Goal: Obtain resource: Download file/media

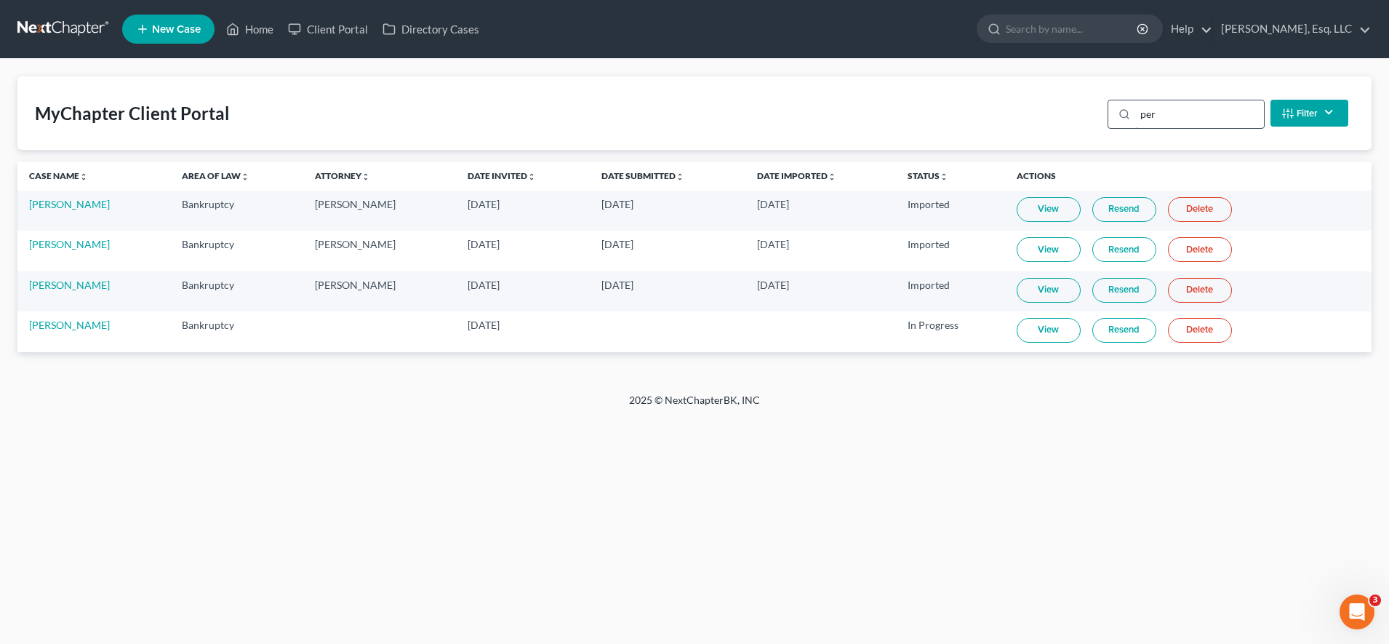
click at [1181, 116] on input "per" at bounding box center [1200, 114] width 129 height 28
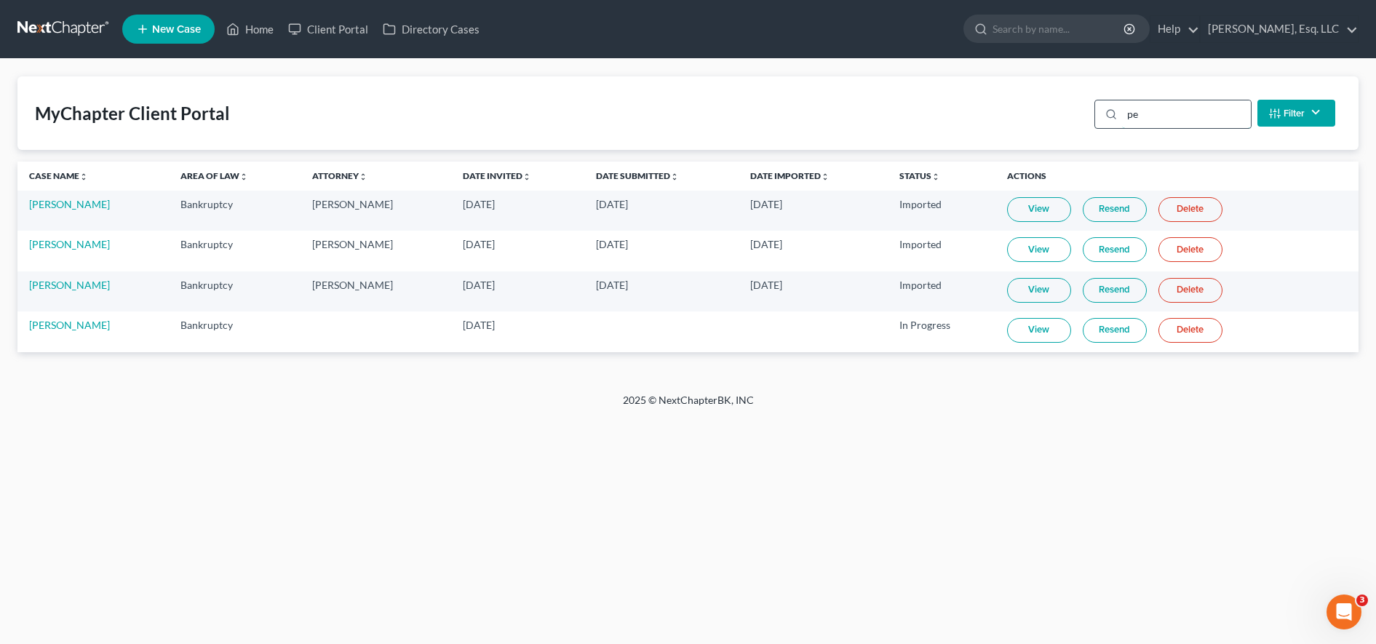
type input "p"
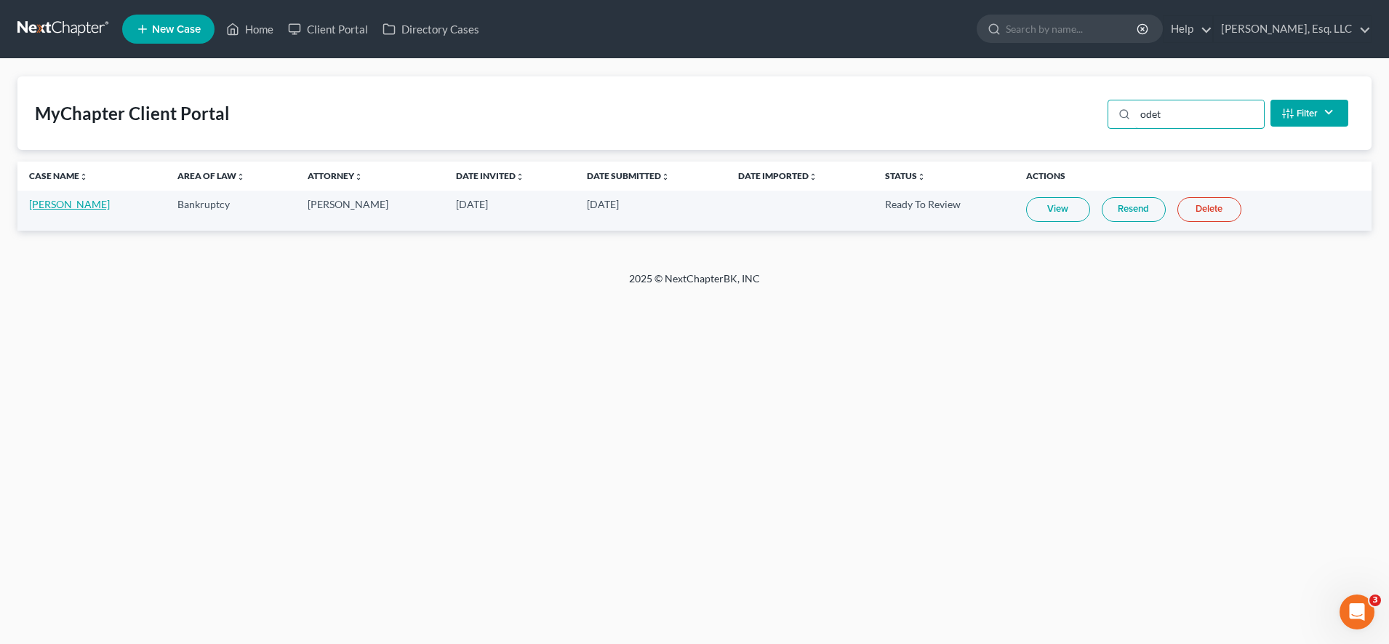
type input "odet"
click at [71, 200] on link "[PERSON_NAME]" at bounding box center [69, 204] width 81 height 12
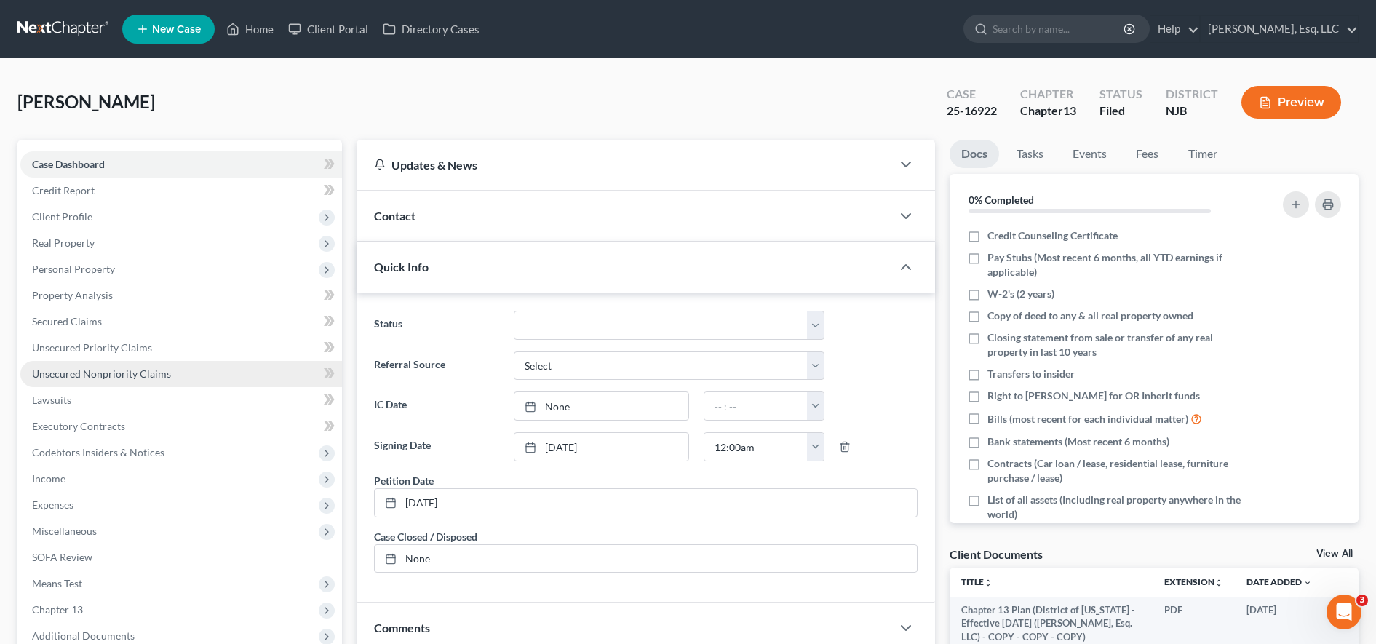
scroll to position [309, 0]
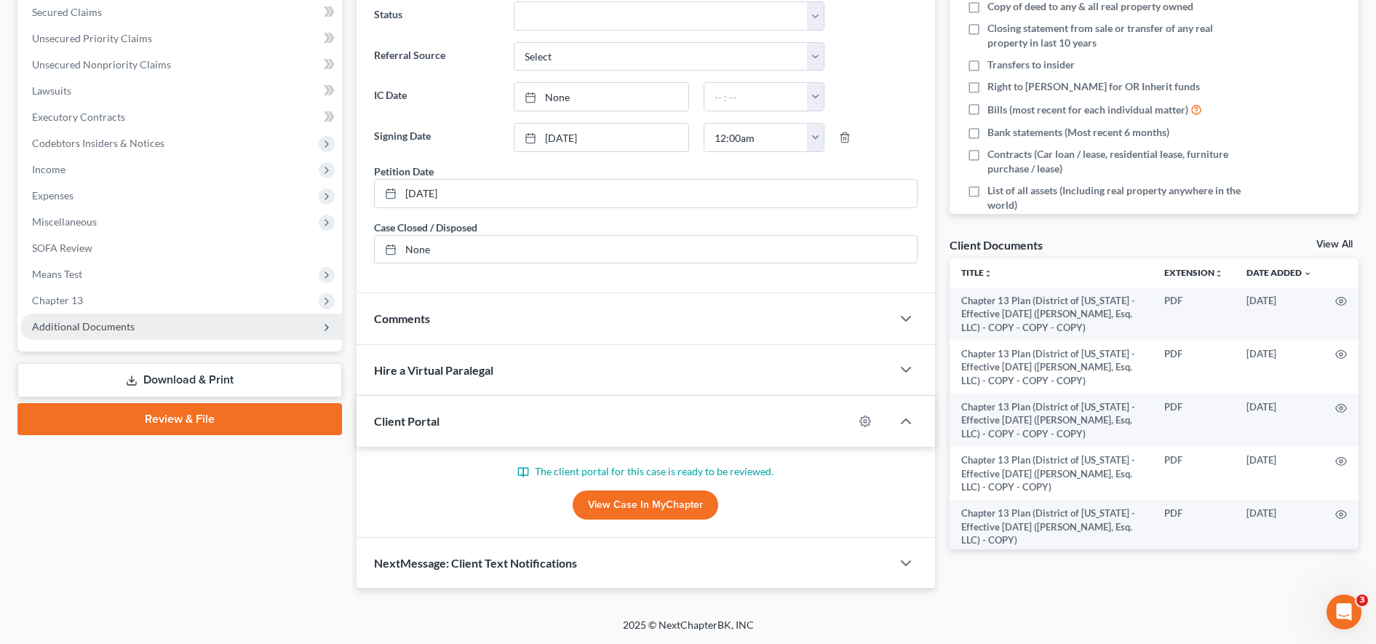
click at [86, 331] on span "Additional Documents" at bounding box center [83, 326] width 103 height 12
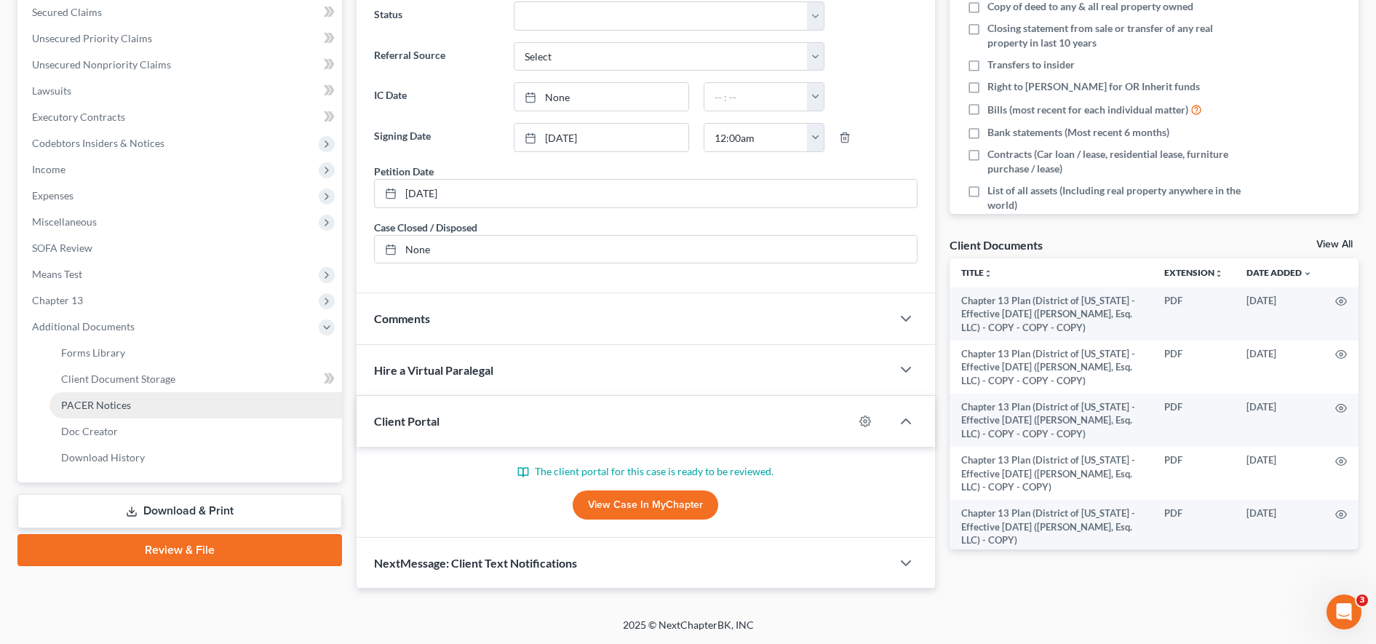
click at [86, 402] on span "PACER Notices" at bounding box center [96, 405] width 70 height 12
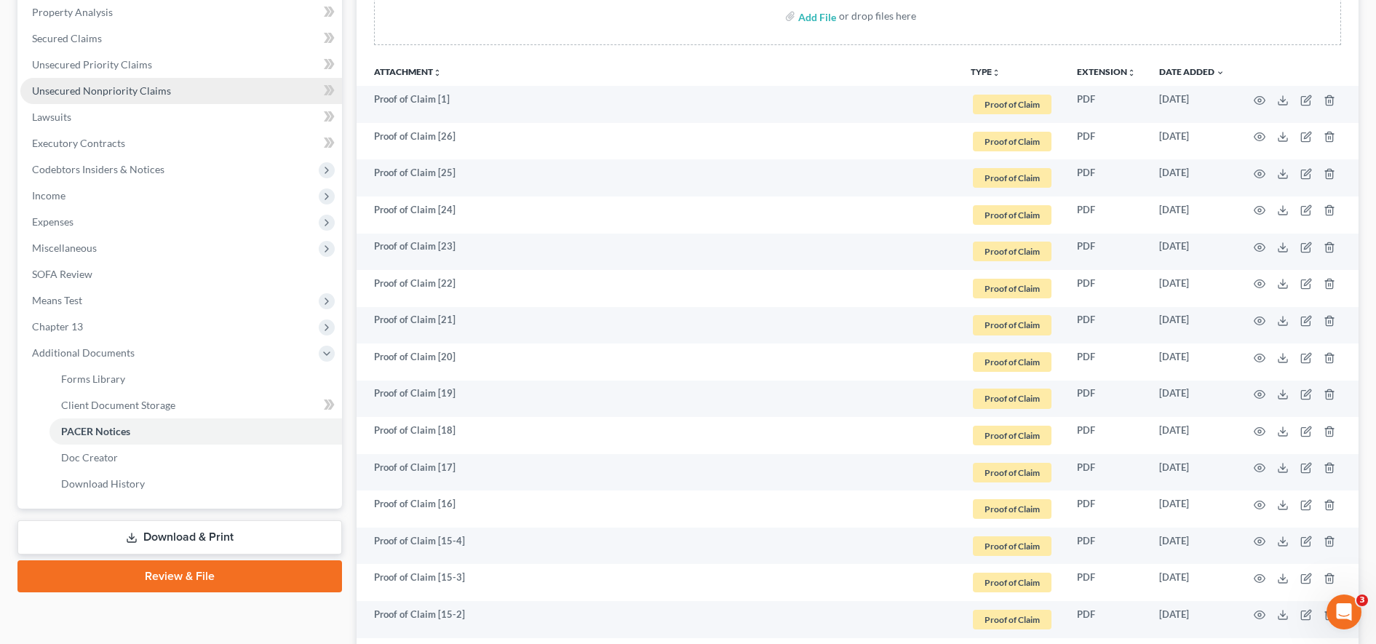
scroll to position [284, 0]
click at [269, 538] on link "Download & Print" at bounding box center [179, 536] width 324 height 34
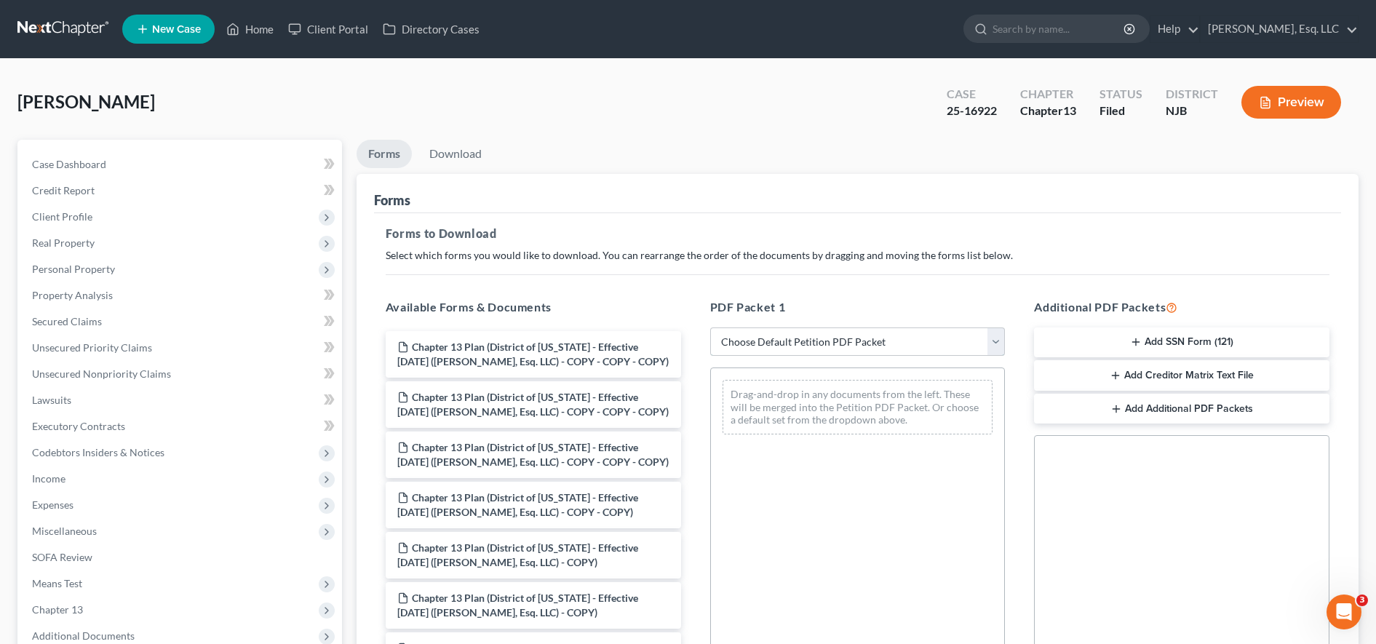
click at [824, 343] on select "Choose Default Petition PDF Packet Complete Bankruptcy Petition (all forms and …" at bounding box center [857, 341] width 295 height 29
select select "2"
click at [710, 327] on select "Choose Default Petition PDF Packet Complete Bankruptcy Petition (all forms and …" at bounding box center [857, 341] width 295 height 29
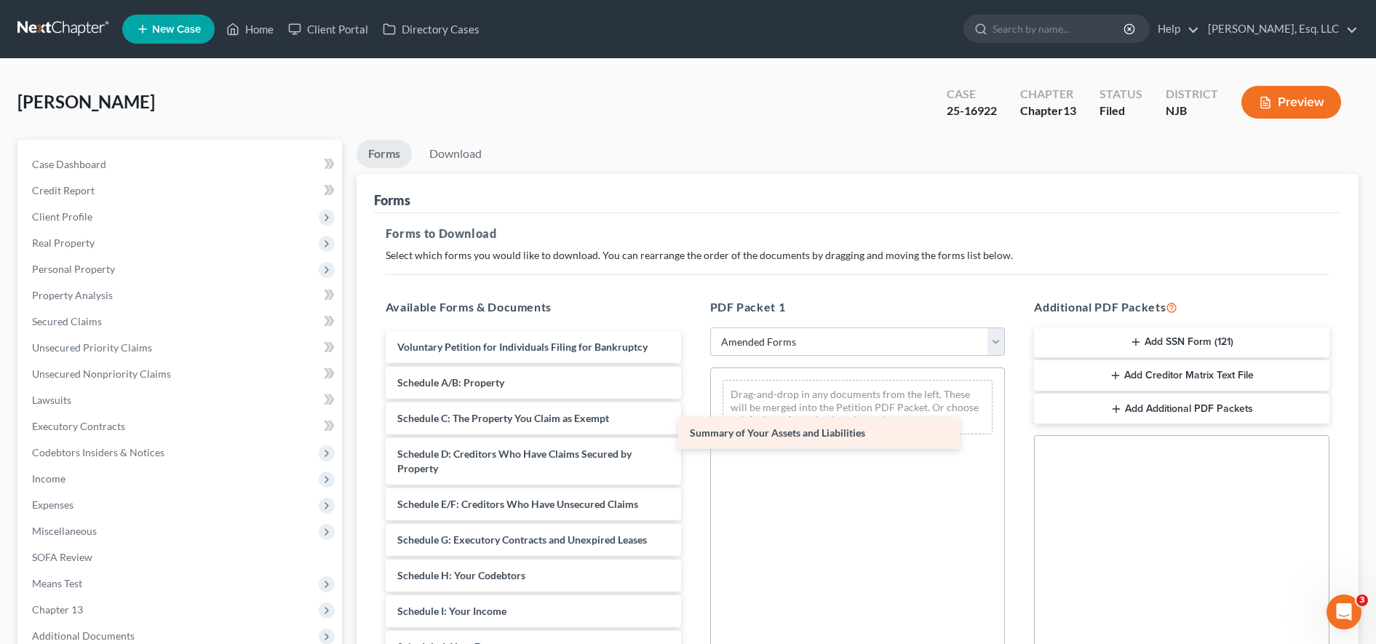
drag, startPoint x: 530, startPoint y: 383, endPoint x: 822, endPoint y: 433, distance: 296.7
click at [693, 433] on div "Summary of Your Assets and Liabilities Voluntary Petition for Individuals Filin…" at bounding box center [533, 654] width 319 height 646
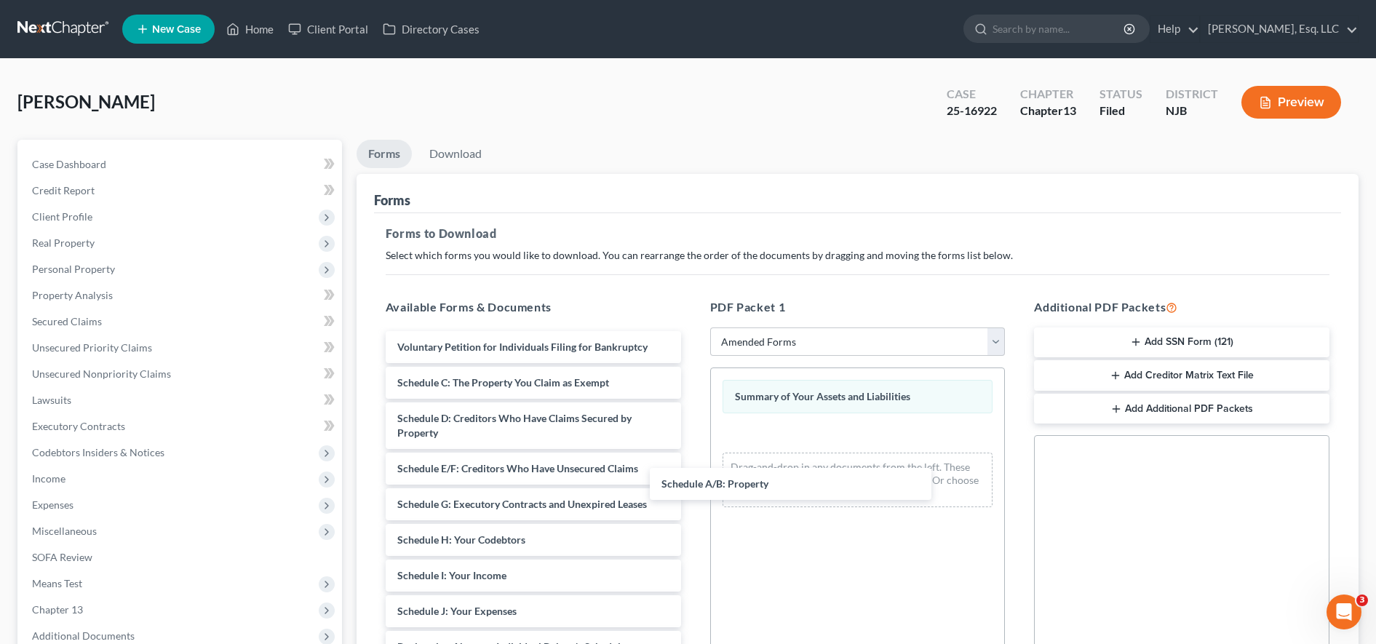
drag, startPoint x: 506, startPoint y: 377, endPoint x: 773, endPoint y: 476, distance: 285.0
click at [693, 478] on div "Schedule A/B: Property Voluntary Petition for Individuals Filing for Bankruptcy…" at bounding box center [533, 636] width 319 height 610
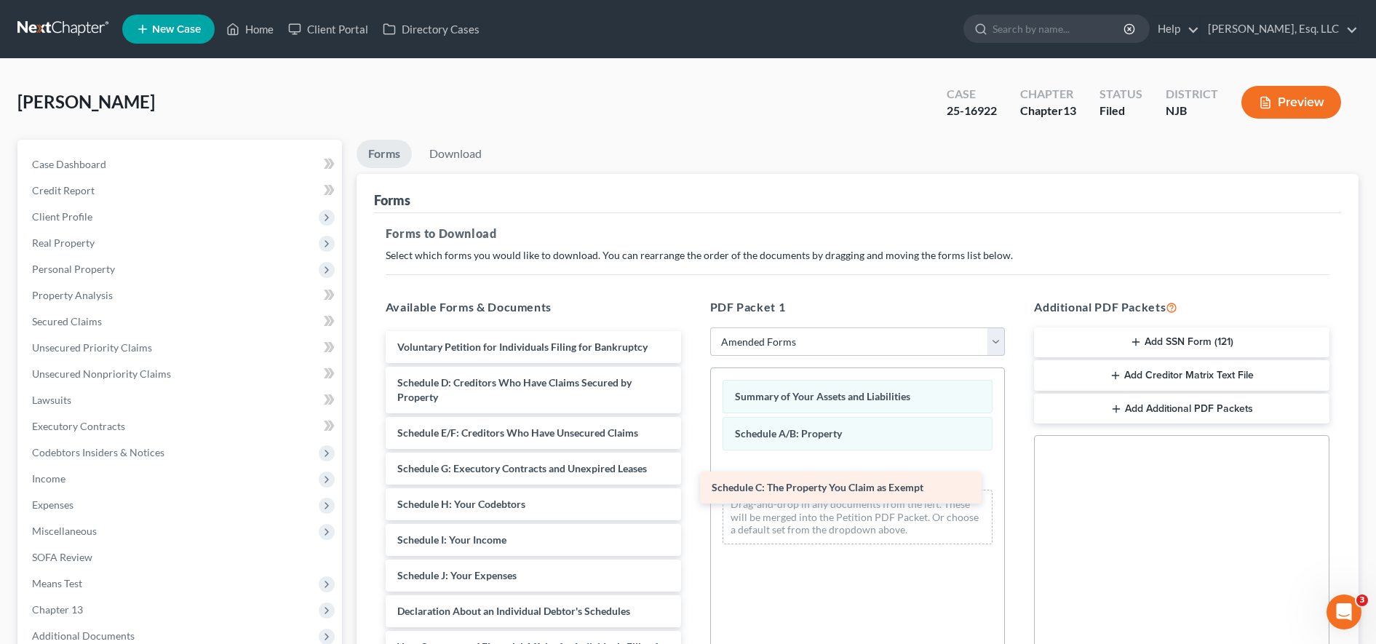
drag, startPoint x: 503, startPoint y: 385, endPoint x: 846, endPoint y: 495, distance: 360.0
click at [693, 495] on div "Schedule C: The Property You Claim as Exempt Voluntary Petition for Individuals…" at bounding box center [533, 618] width 319 height 575
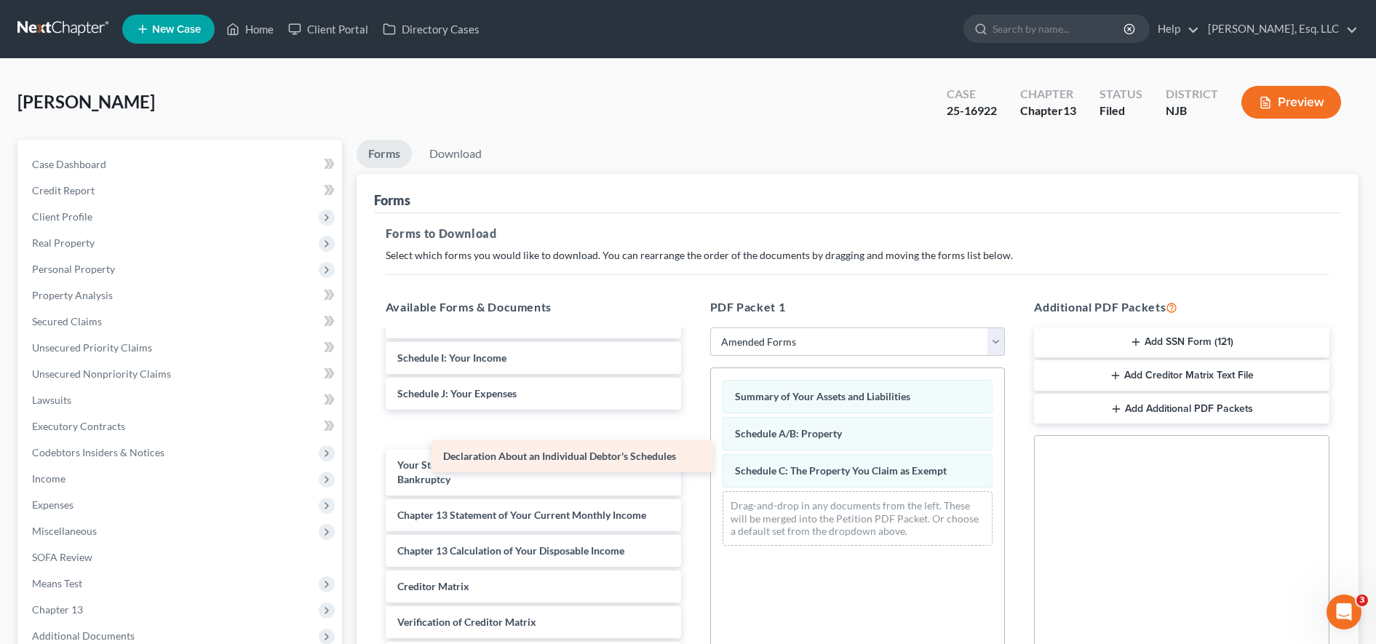
scroll to position [146, 0]
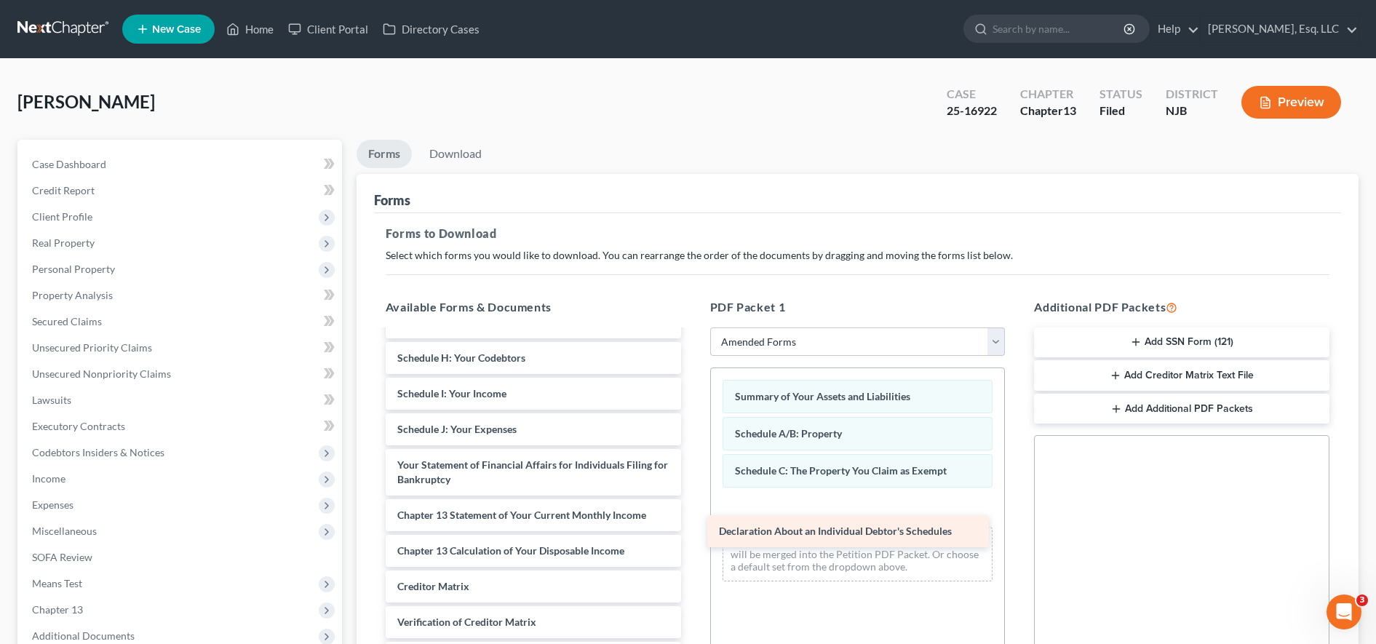
drag, startPoint x: 520, startPoint y: 422, endPoint x: 842, endPoint y: 524, distance: 338.0
click at [693, 524] on div "Declaration About an Individual Debtor's Schedules Voluntary Petition for Indiv…" at bounding box center [533, 454] width 319 height 539
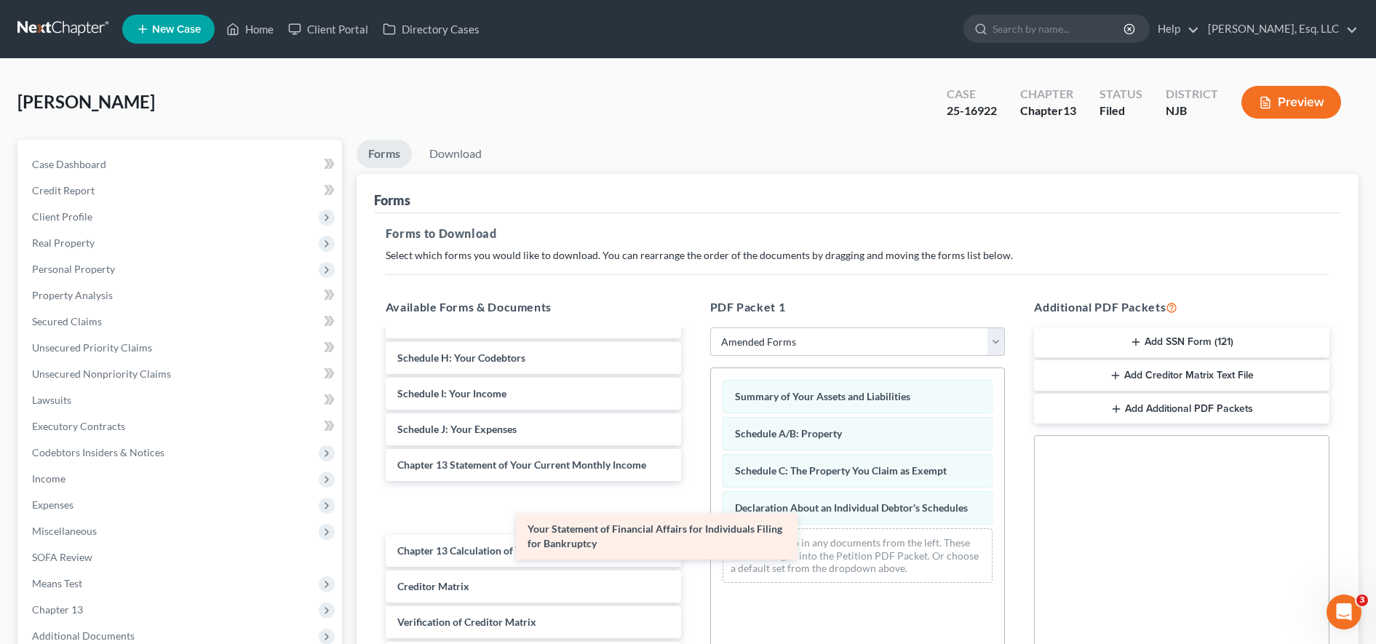
scroll to position [96, 0]
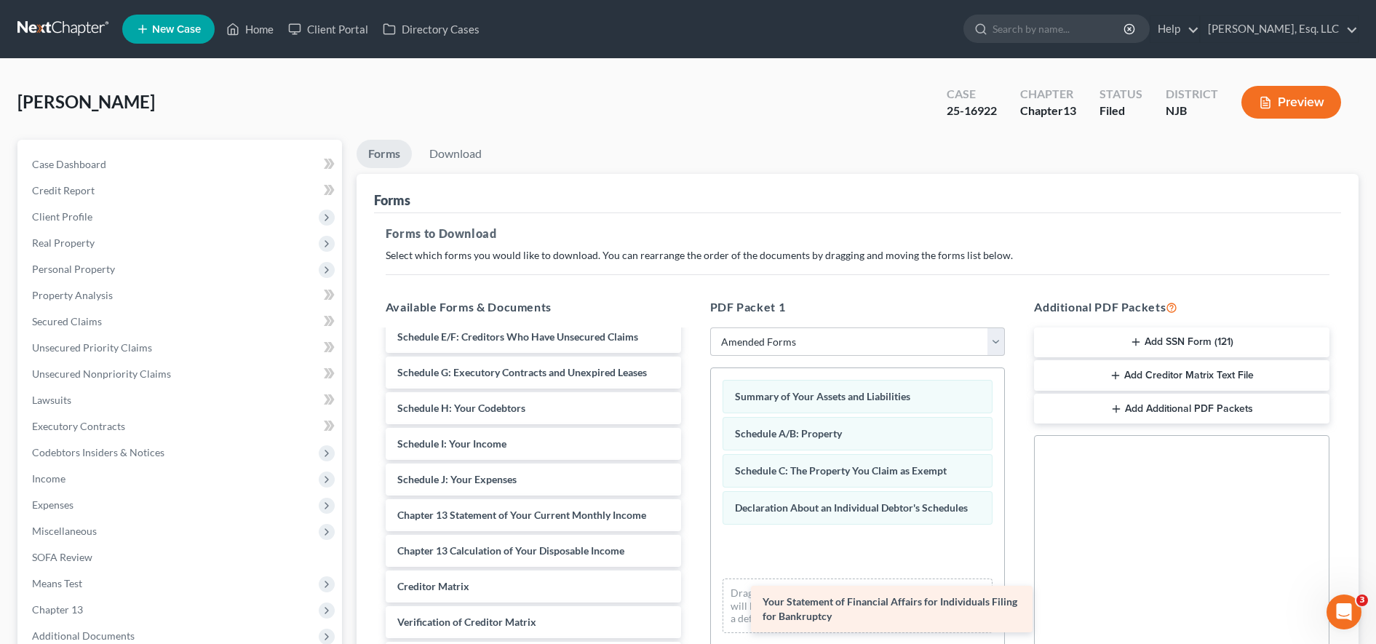
drag, startPoint x: 503, startPoint y: 464, endPoint x: 865, endPoint y: 597, distance: 385.3
click at [693, 597] on div "Your Statement of Financial Affairs for Individuals Filing for Bankruptcy Volun…" at bounding box center [533, 479] width 319 height 489
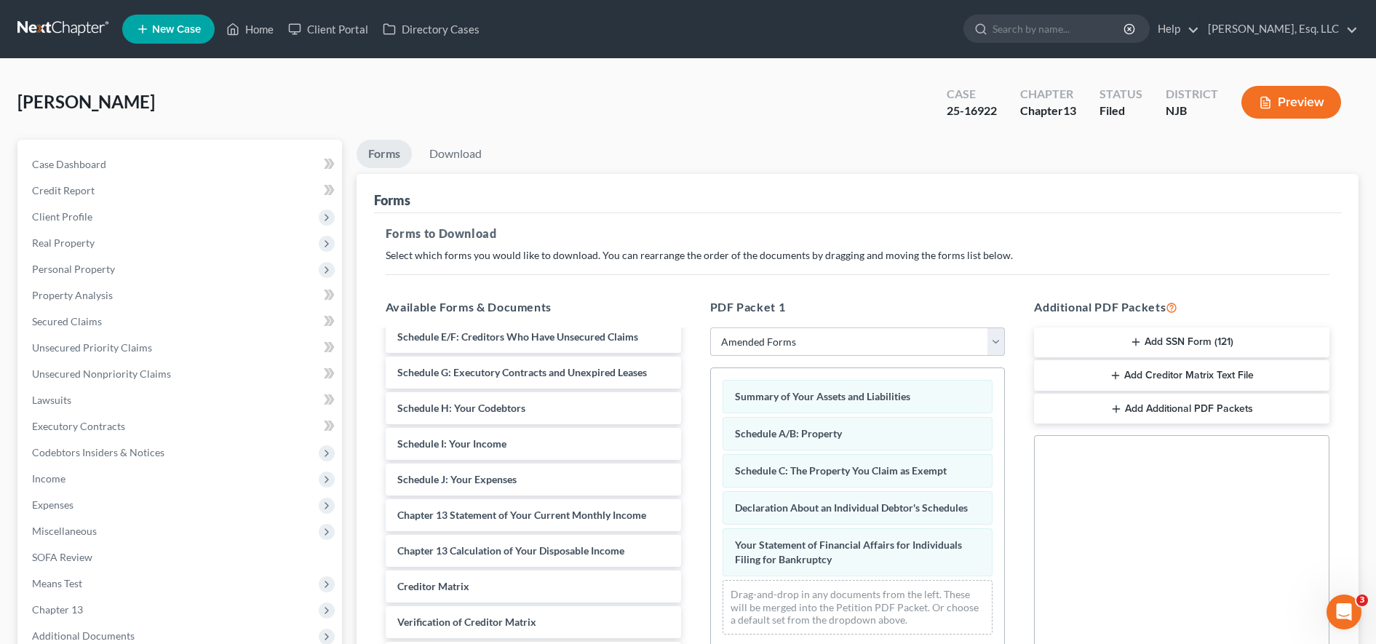
scroll to position [60, 0]
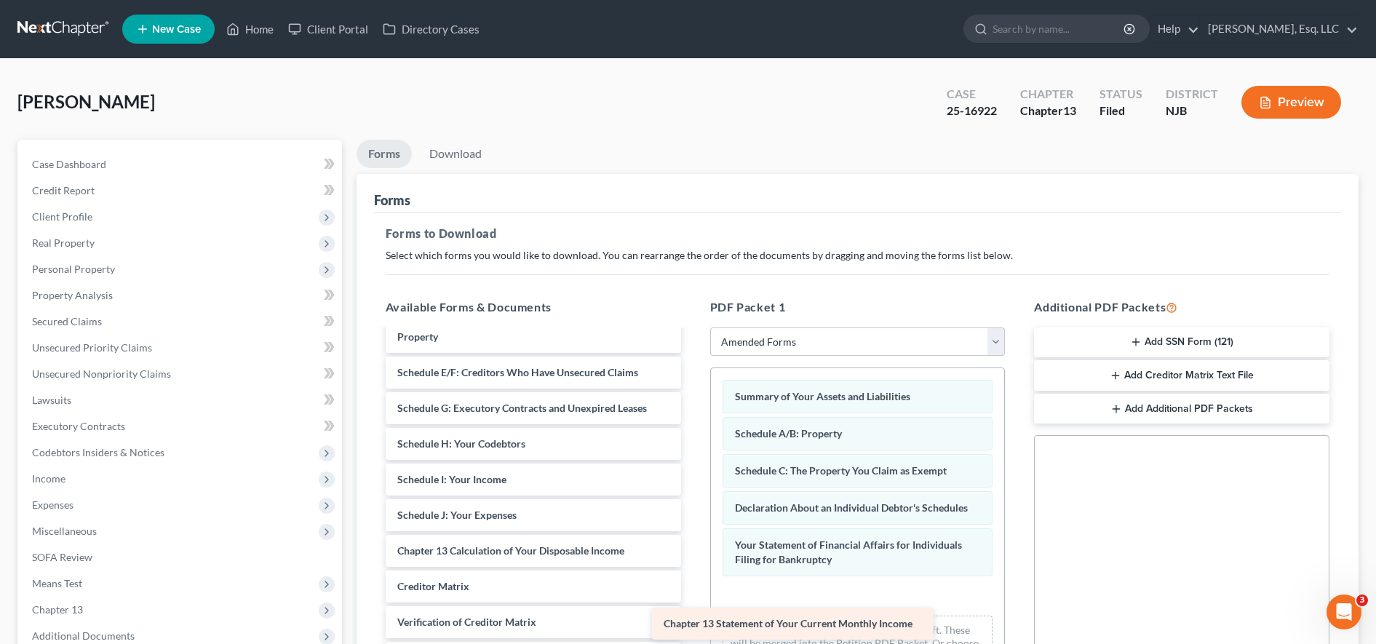
drag, startPoint x: 513, startPoint y: 519, endPoint x: 783, endPoint y: 623, distance: 289.2
click at [693, 623] on div "Chapter 13 Statement of Your Current Monthly Income Voluntary Petition for Indi…" at bounding box center [533, 497] width 319 height 453
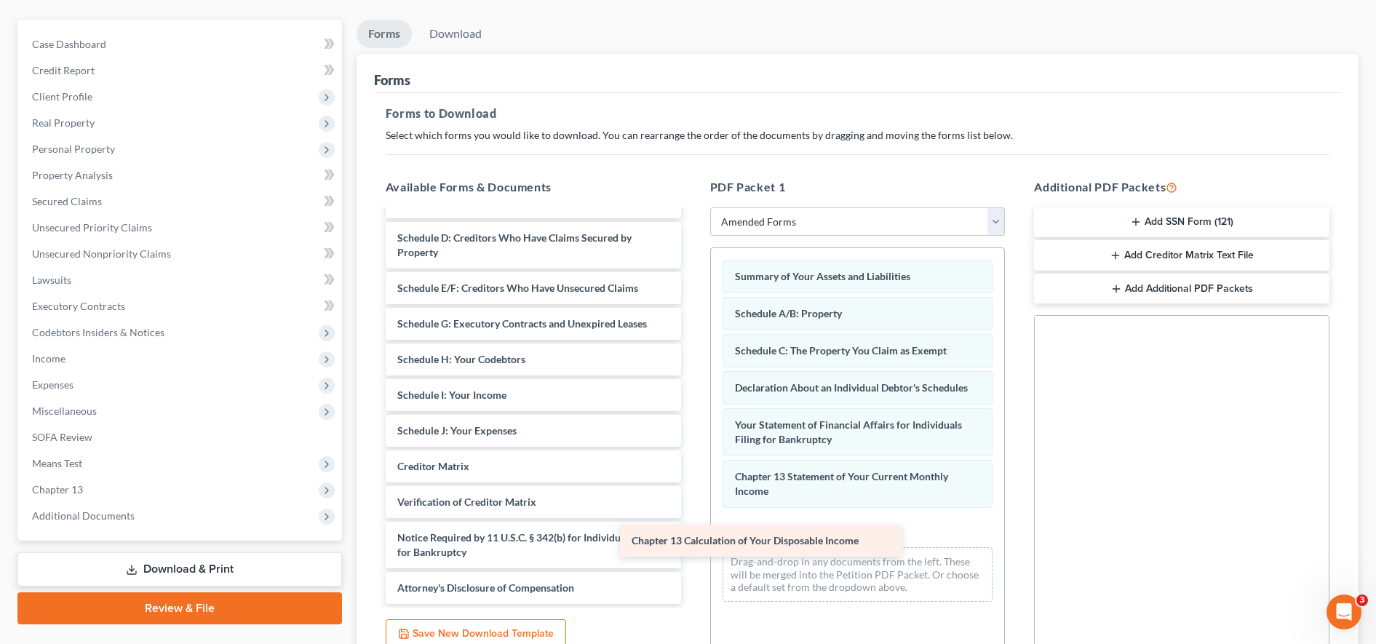
scroll to position [25, 0]
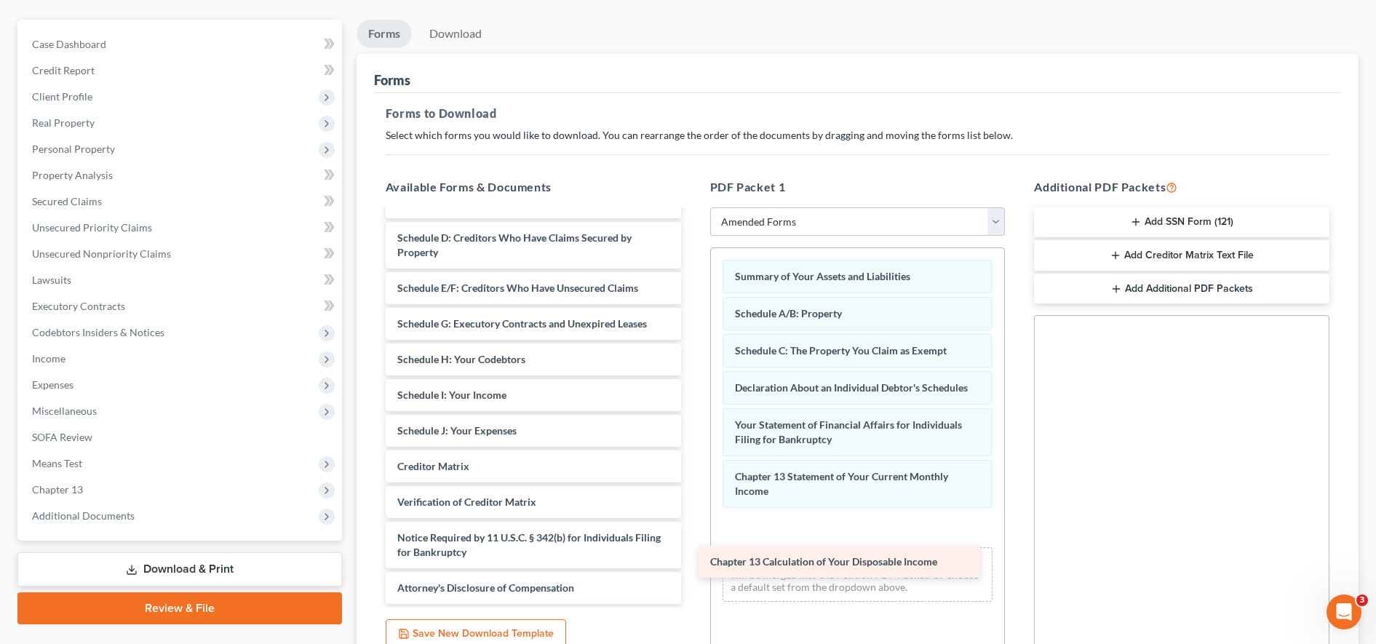
drag, startPoint x: 567, startPoint y: 428, endPoint x: 879, endPoint y: 557, distance: 338.5
click at [693, 557] on div "Chapter 13 Calculation of Your Disposable Income Voluntary Petition for Individ…" at bounding box center [533, 395] width 319 height 418
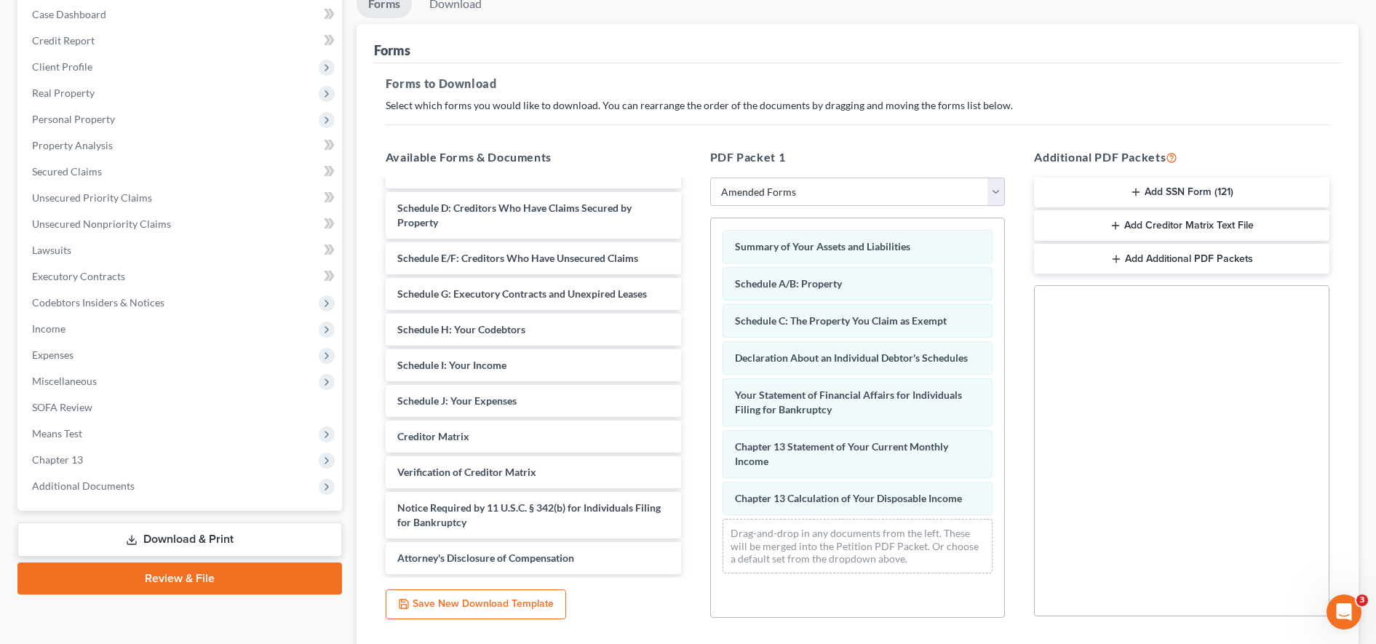
scroll to position [0, 0]
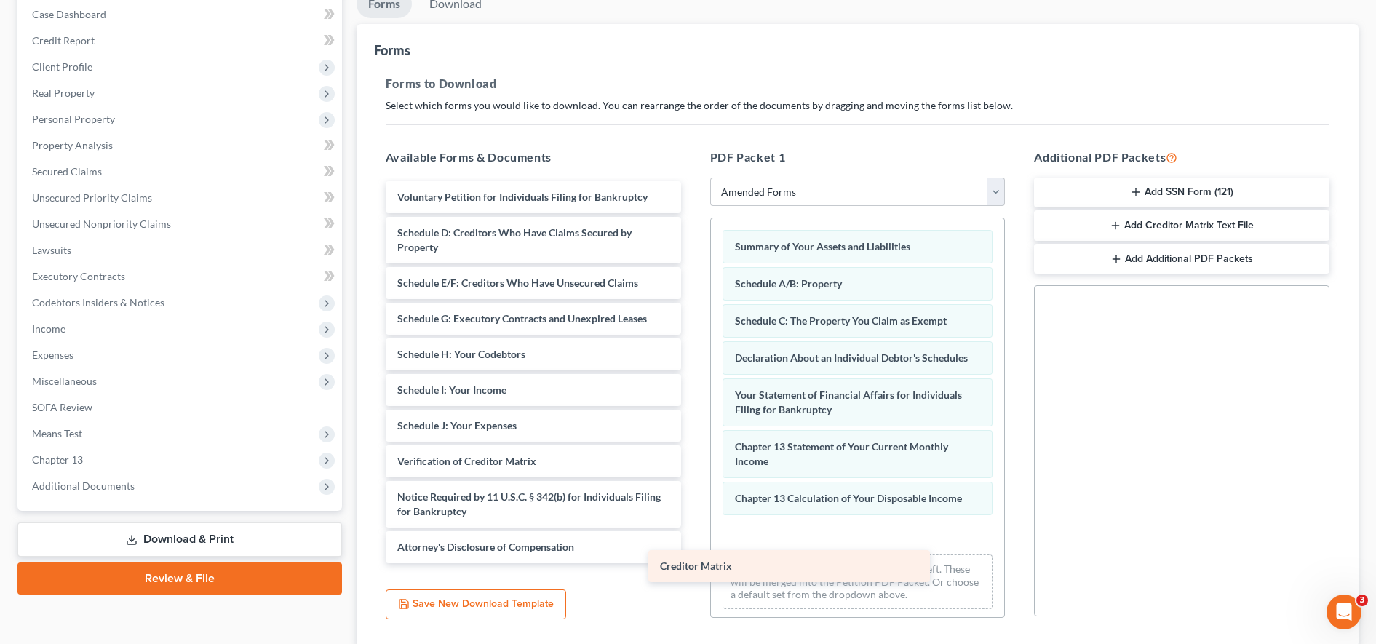
drag, startPoint x: 568, startPoint y: 439, endPoint x: 831, endPoint y: 567, distance: 291.8
click at [693, 563] on div "Creditor Matrix Voluntary Petition for Individuals Filing for Bankruptcy Schedu…" at bounding box center [533, 372] width 319 height 382
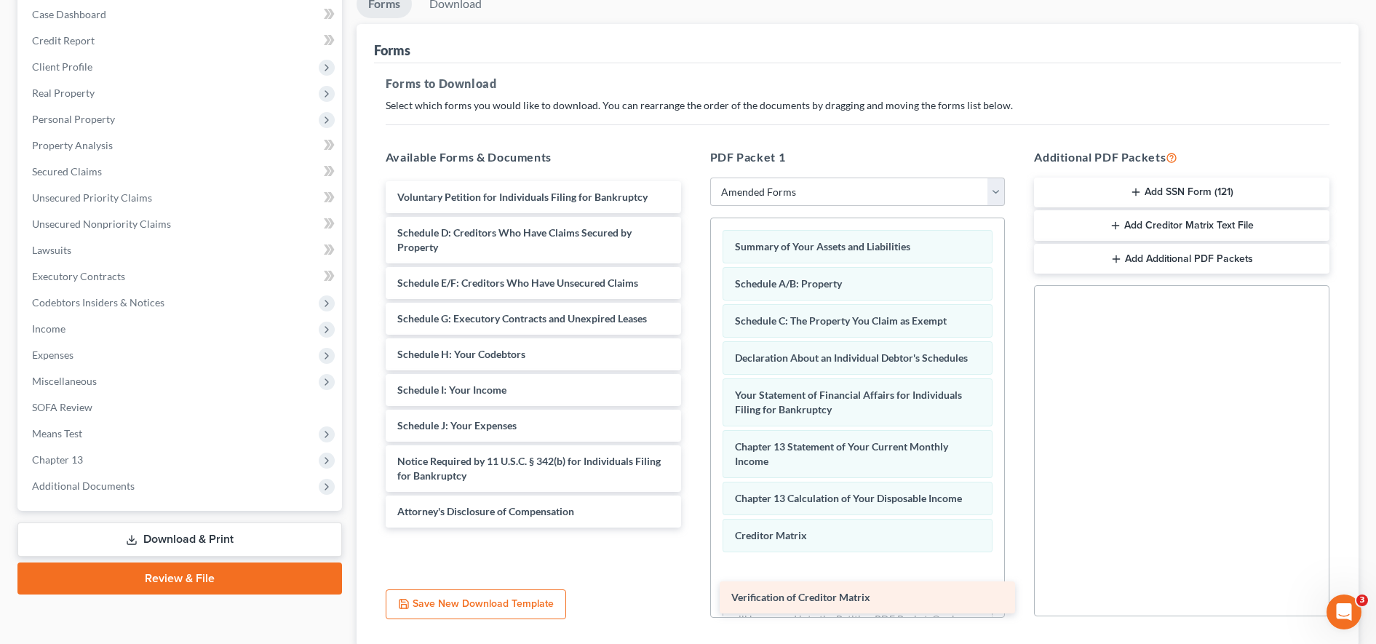
drag, startPoint x: 562, startPoint y: 460, endPoint x: 895, endPoint y: 596, distance: 360.5
click at [693, 527] on div "Verification of Creditor Matrix Voluntary Petition for Individuals Filing for B…" at bounding box center [533, 354] width 319 height 346
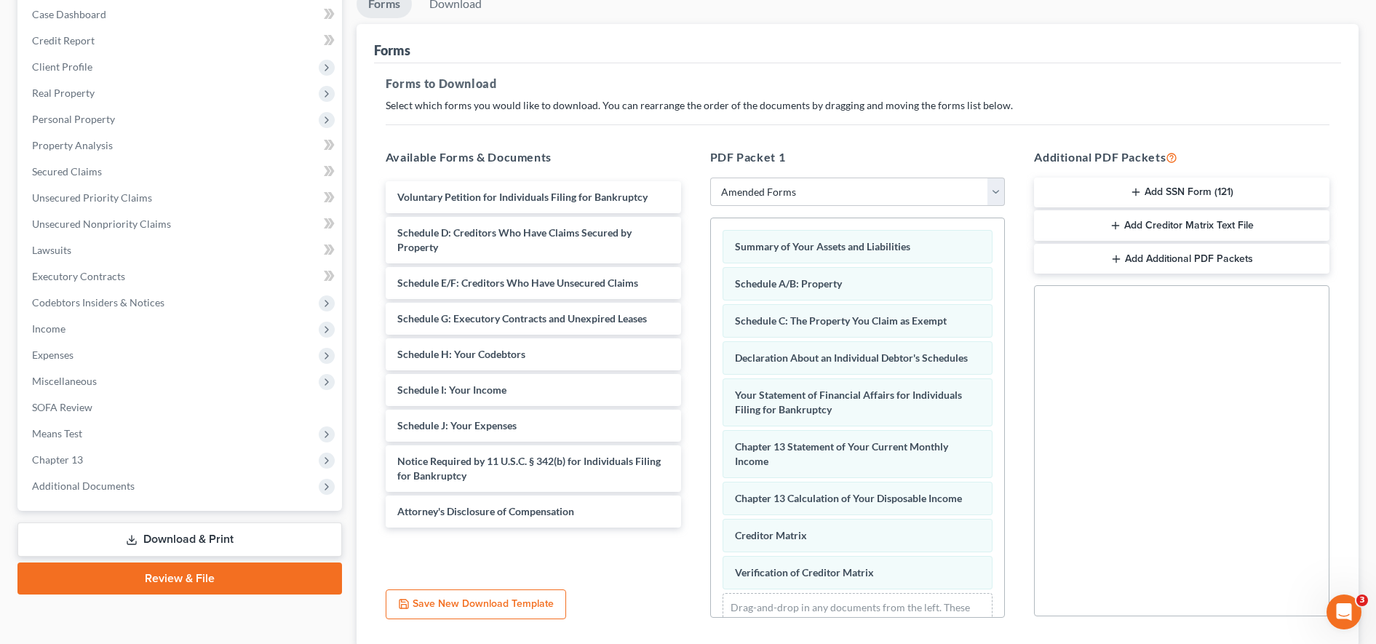
scroll to position [255, 0]
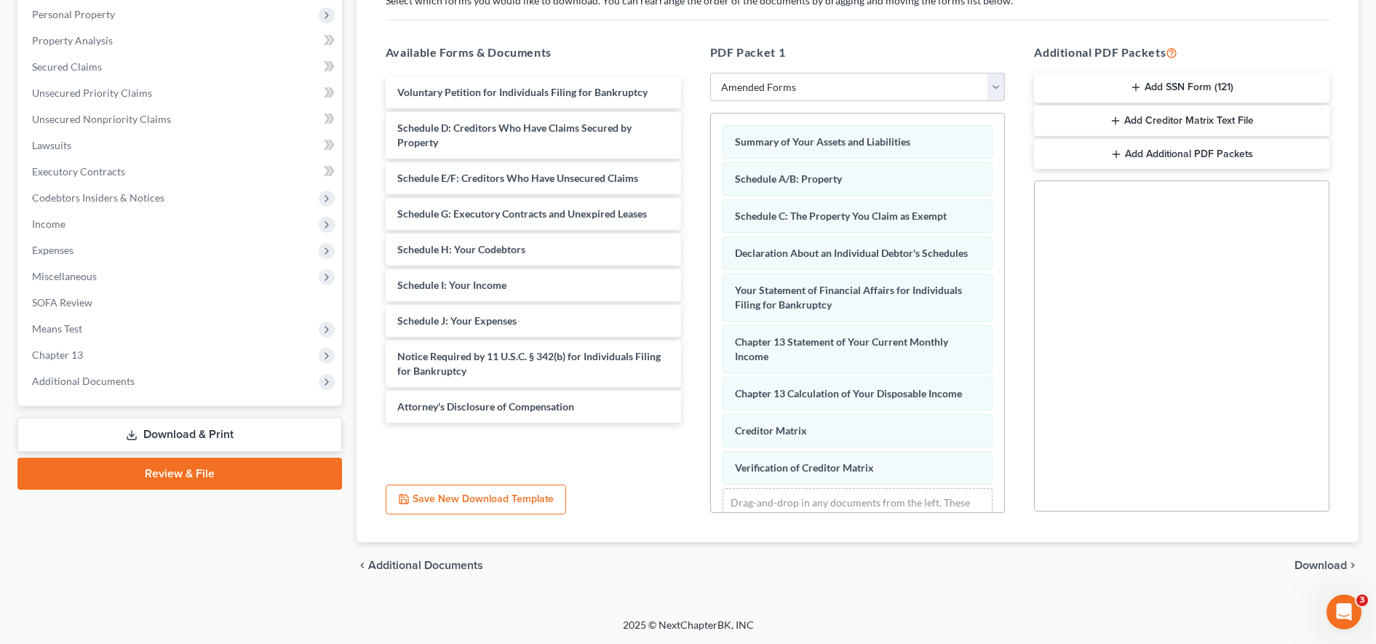
click at [1309, 572] on div "chevron_left Additional Documents Download chevron_right" at bounding box center [857, 565] width 1002 height 47
click at [1327, 562] on span "Download" at bounding box center [1320, 565] width 52 height 12
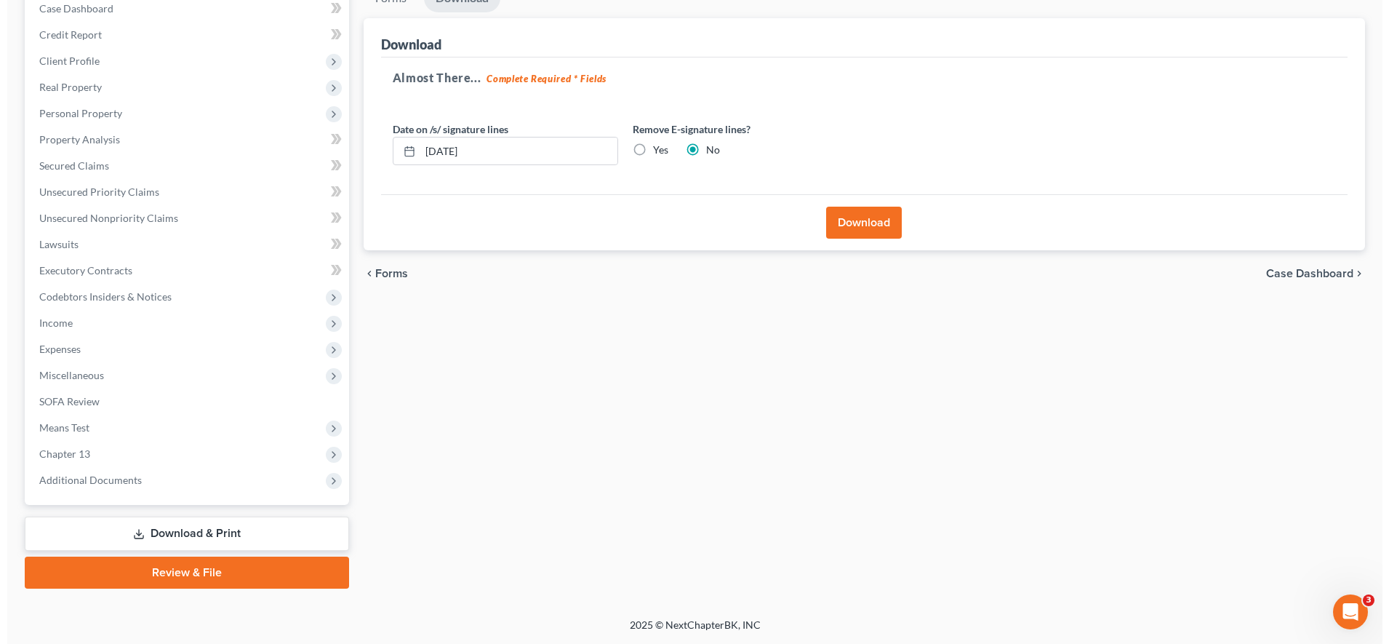
scroll to position [156, 0]
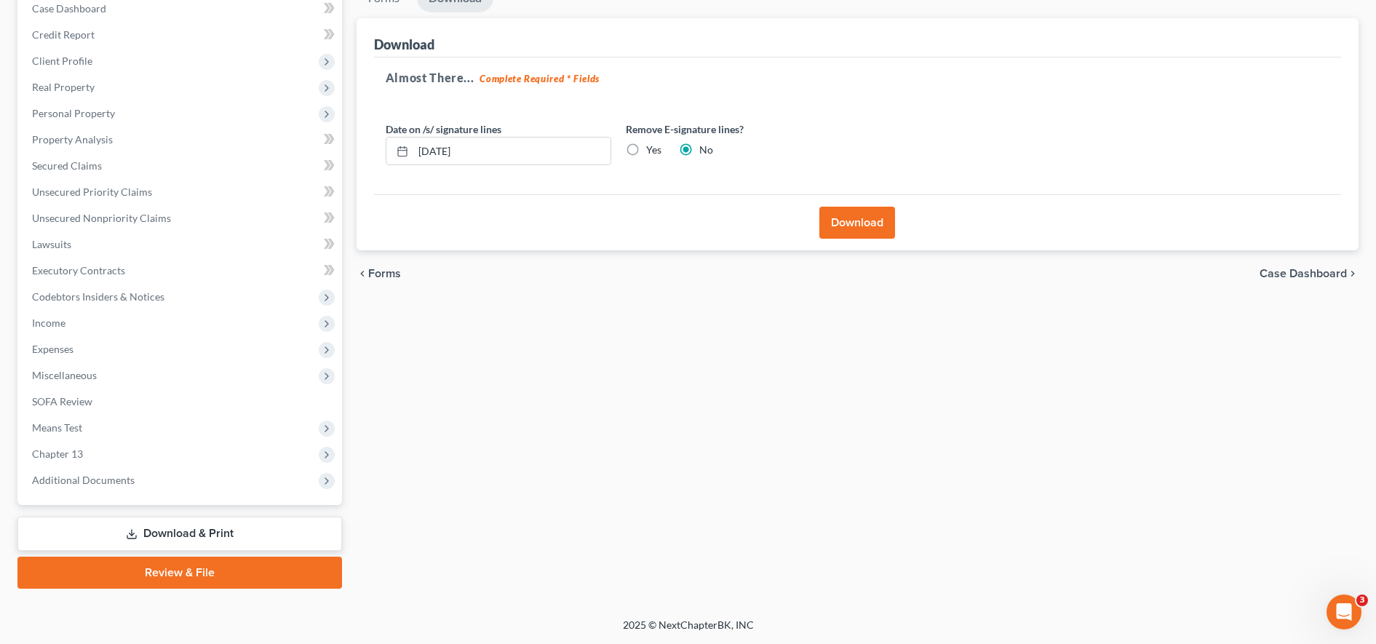
click at [646, 151] on label "Yes" at bounding box center [653, 150] width 15 height 15
click at [652, 151] on input "Yes" at bounding box center [656, 147] width 9 height 9
radio input "true"
radio input "false"
click at [846, 226] on button "Download" at bounding box center [857, 223] width 76 height 32
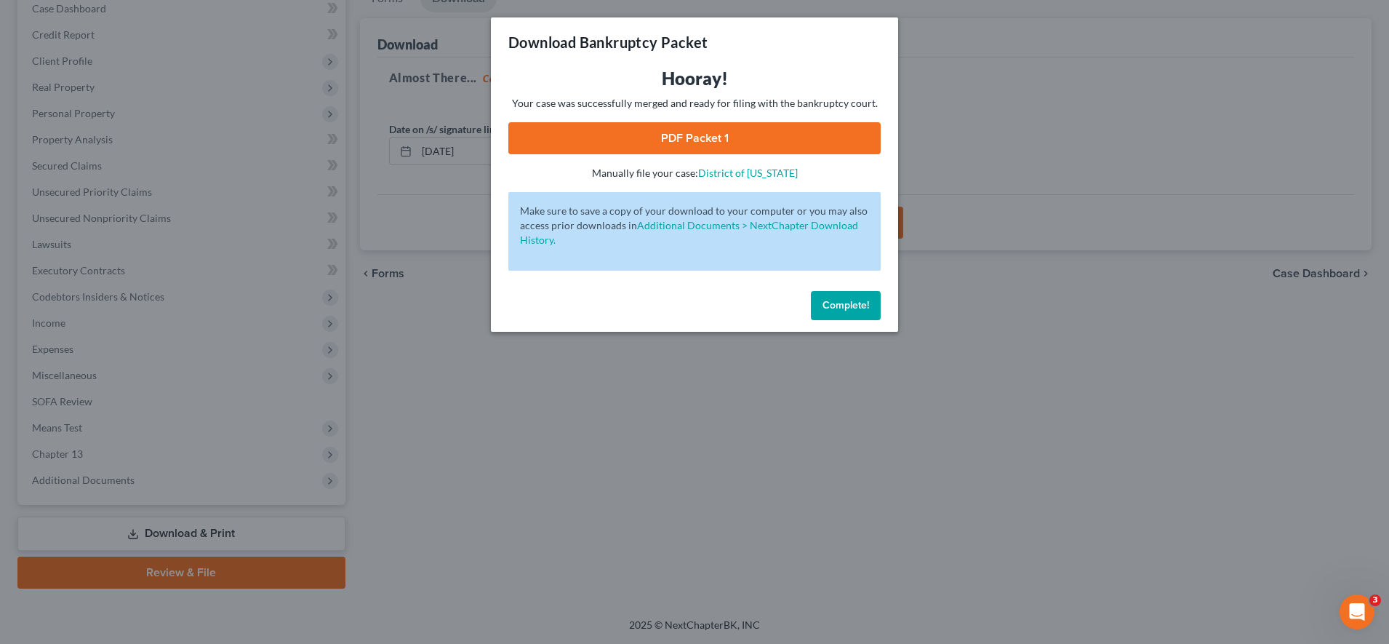
click at [780, 145] on link "PDF Packet 1" at bounding box center [694, 138] width 372 height 32
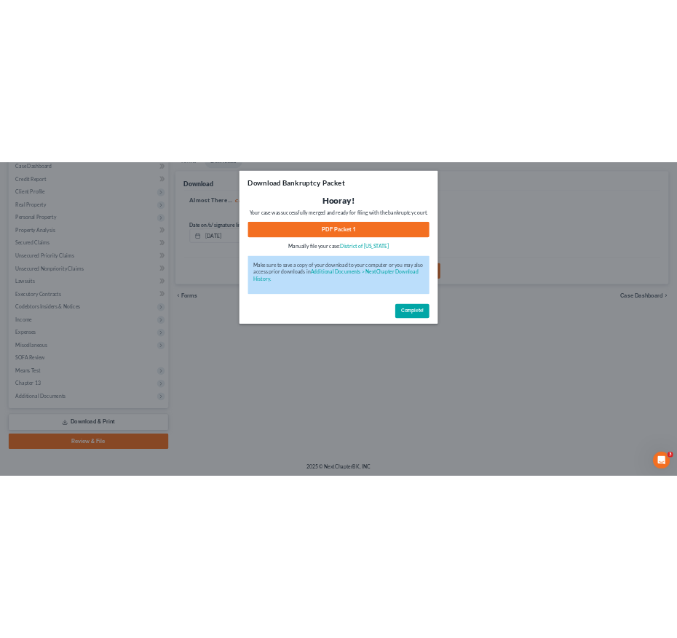
scroll to position [0, 0]
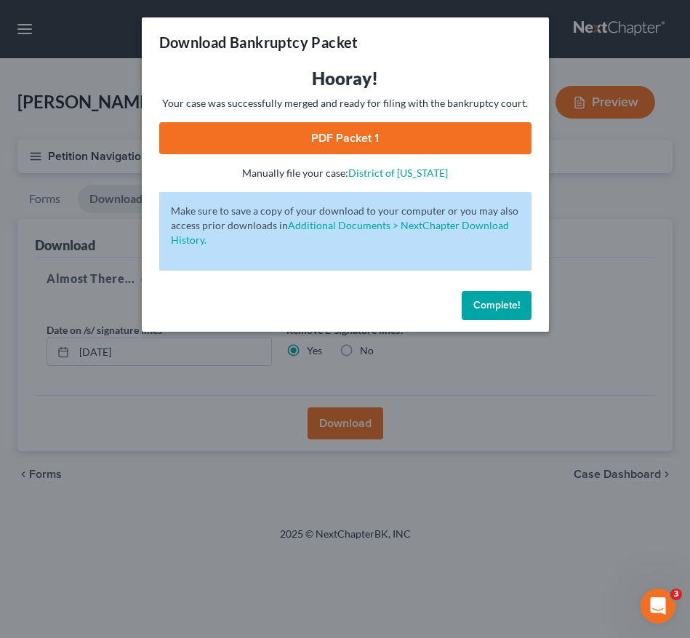
click at [504, 317] on button "Complete!" at bounding box center [497, 305] width 70 height 29
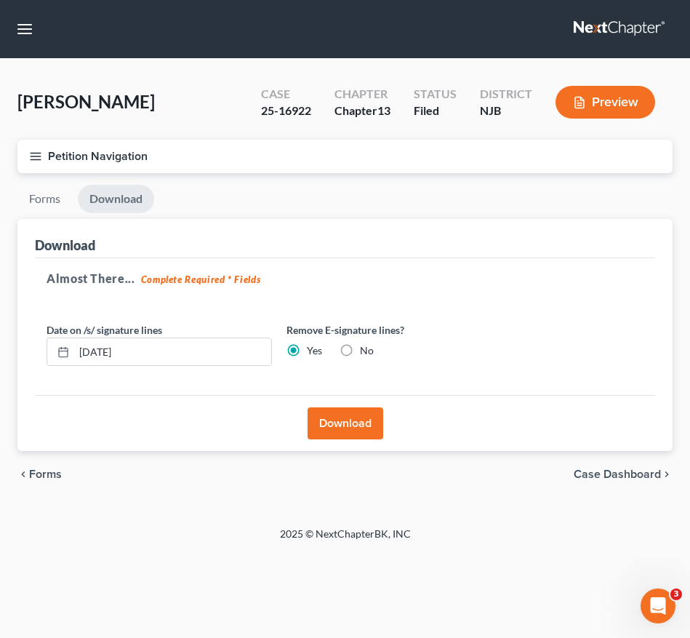
click at [33, 160] on icon "button" at bounding box center [35, 156] width 13 height 13
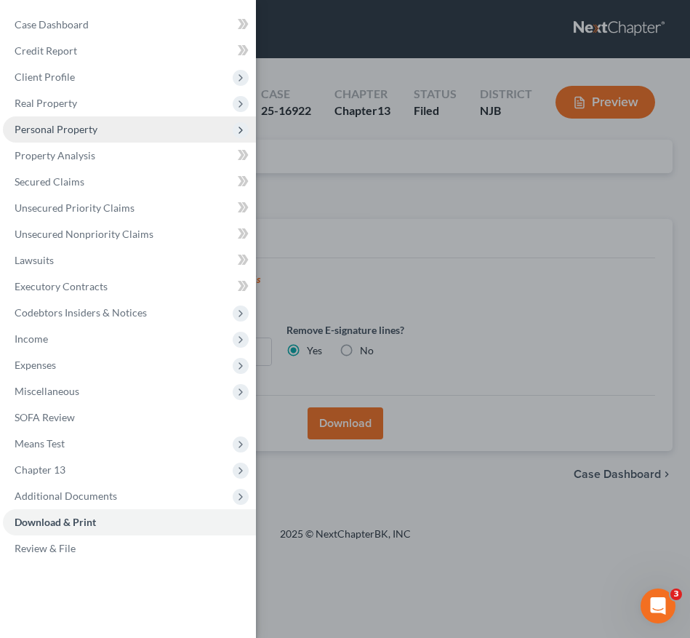
click at [103, 129] on span "Personal Property" at bounding box center [129, 129] width 253 height 26
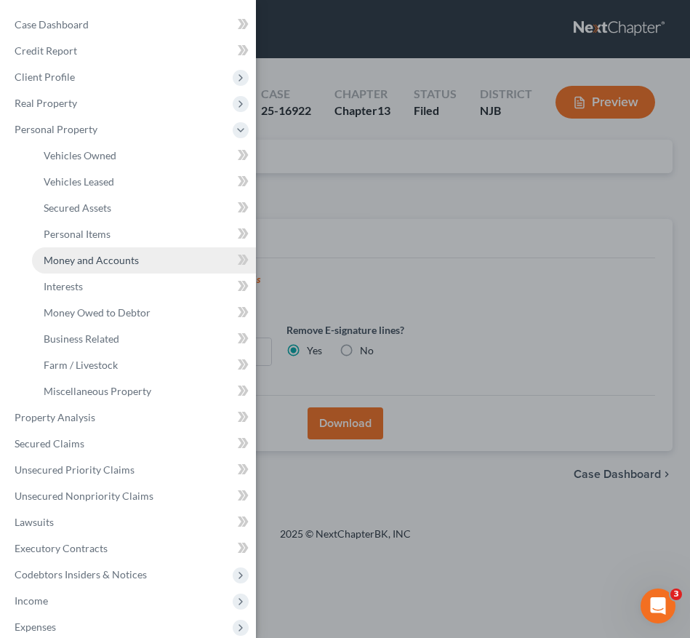
click at [101, 262] on span "Money and Accounts" at bounding box center [91, 260] width 95 height 12
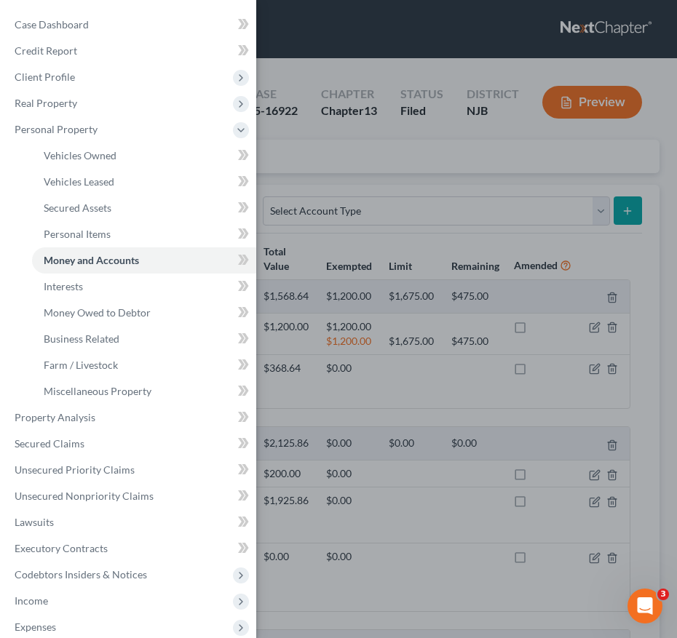
click at [380, 301] on div "Case Dashboard Payments Invoices Payments Payments Credit Report Client Profile" at bounding box center [338, 319] width 677 height 638
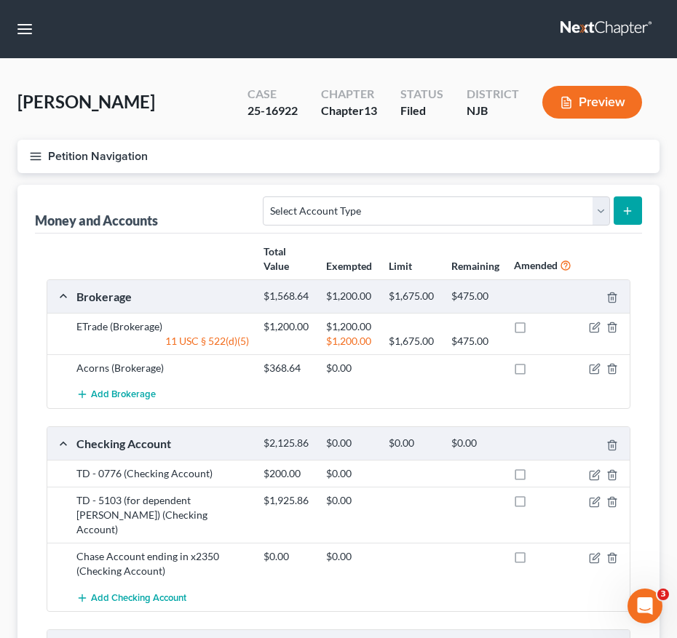
click at [35, 158] on icon "button" at bounding box center [35, 156] width 13 height 13
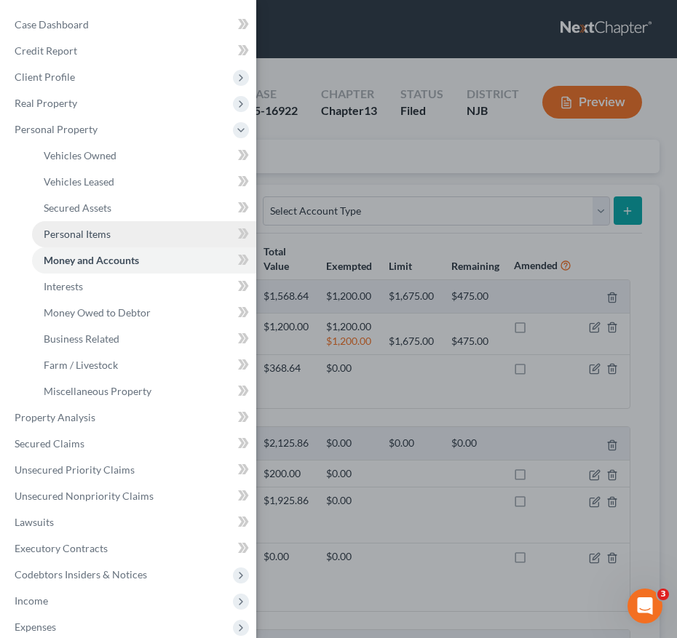
click at [87, 234] on span "Personal Items" at bounding box center [77, 234] width 67 height 12
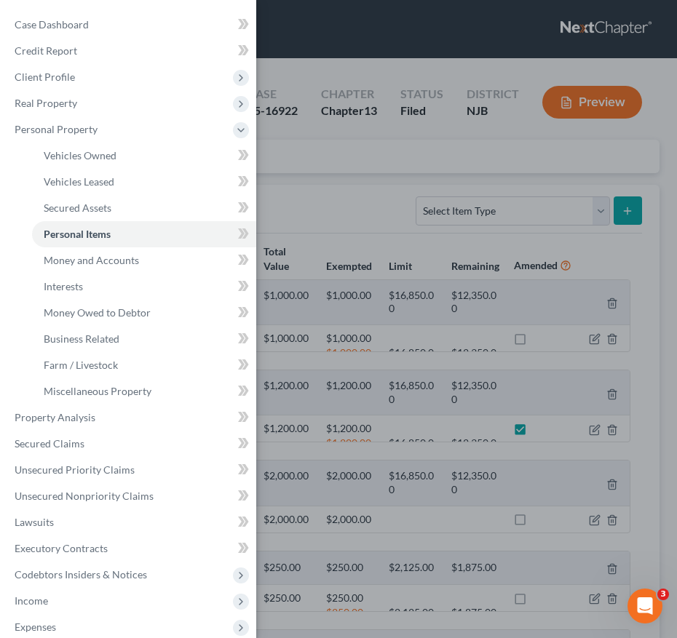
click at [488, 386] on div "Case Dashboard Payments Invoices Payments Payments Credit Report Client Profile" at bounding box center [338, 319] width 677 height 638
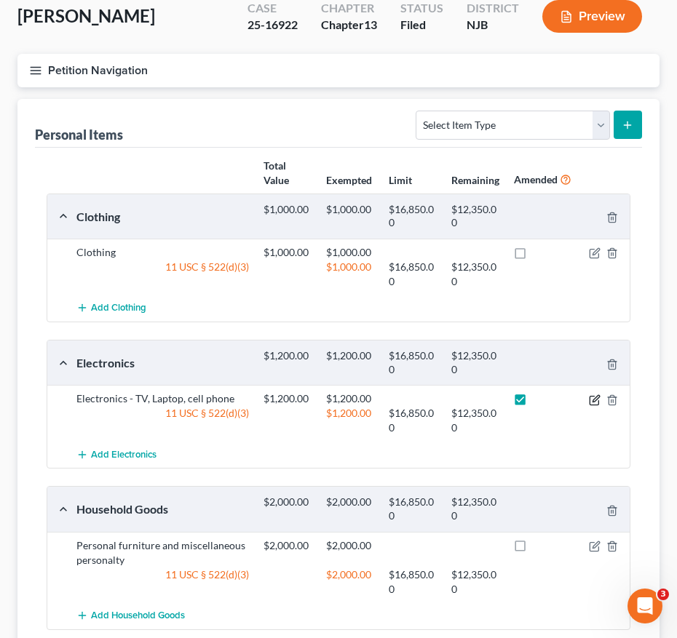
scroll to position [85, 0]
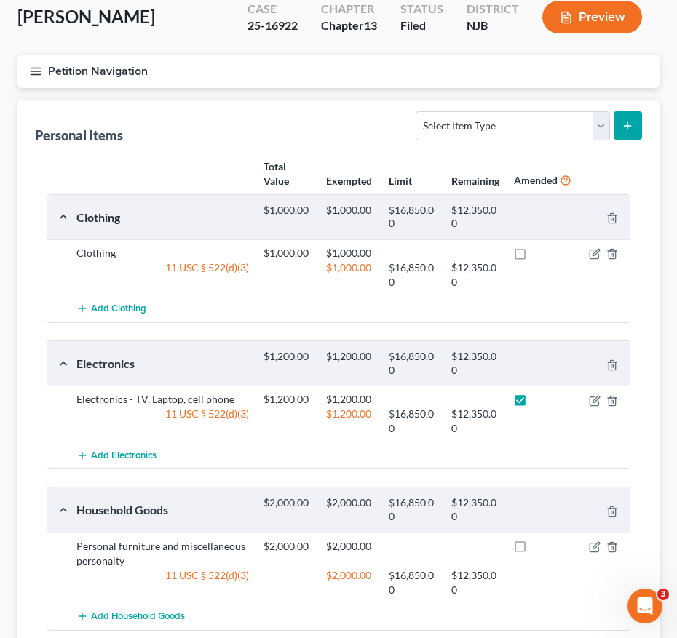
click at [32, 65] on icon "button" at bounding box center [35, 71] width 13 height 13
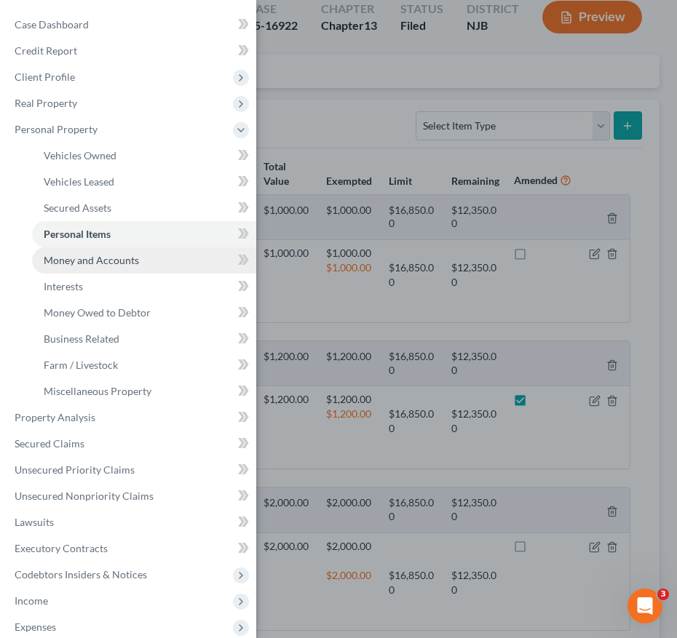
click at [124, 262] on span "Money and Accounts" at bounding box center [91, 260] width 95 height 12
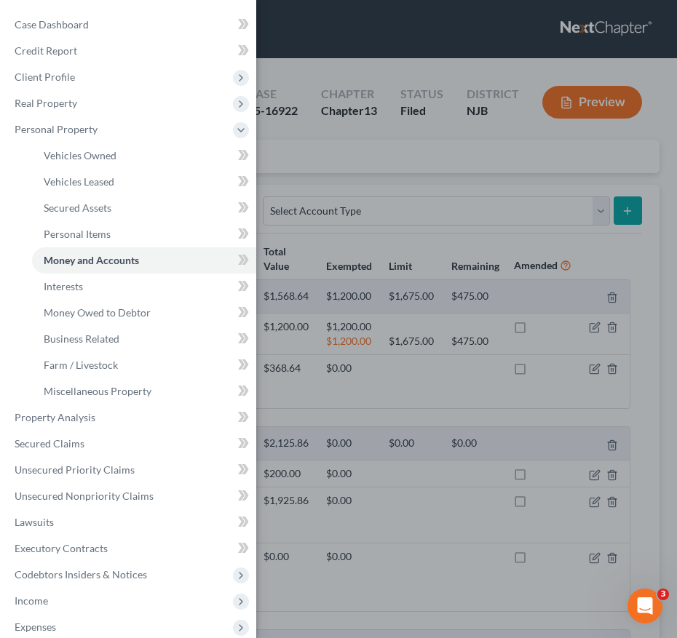
click at [531, 419] on div "Case Dashboard Payments Invoices Payments Payments Credit Report Client Profile" at bounding box center [338, 319] width 677 height 638
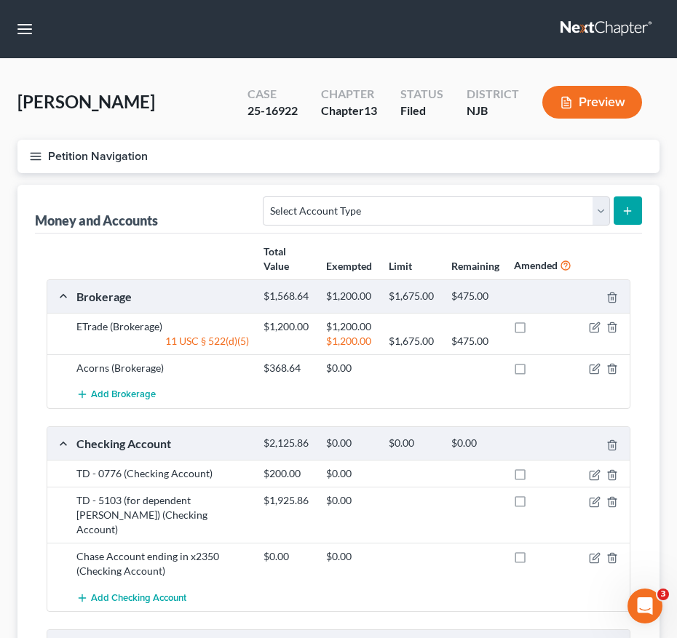
click at [533, 330] on label at bounding box center [533, 330] width 0 height 0
click at [539, 327] on input "checkbox" at bounding box center [543, 323] width 9 height 9
checkbox input "true"
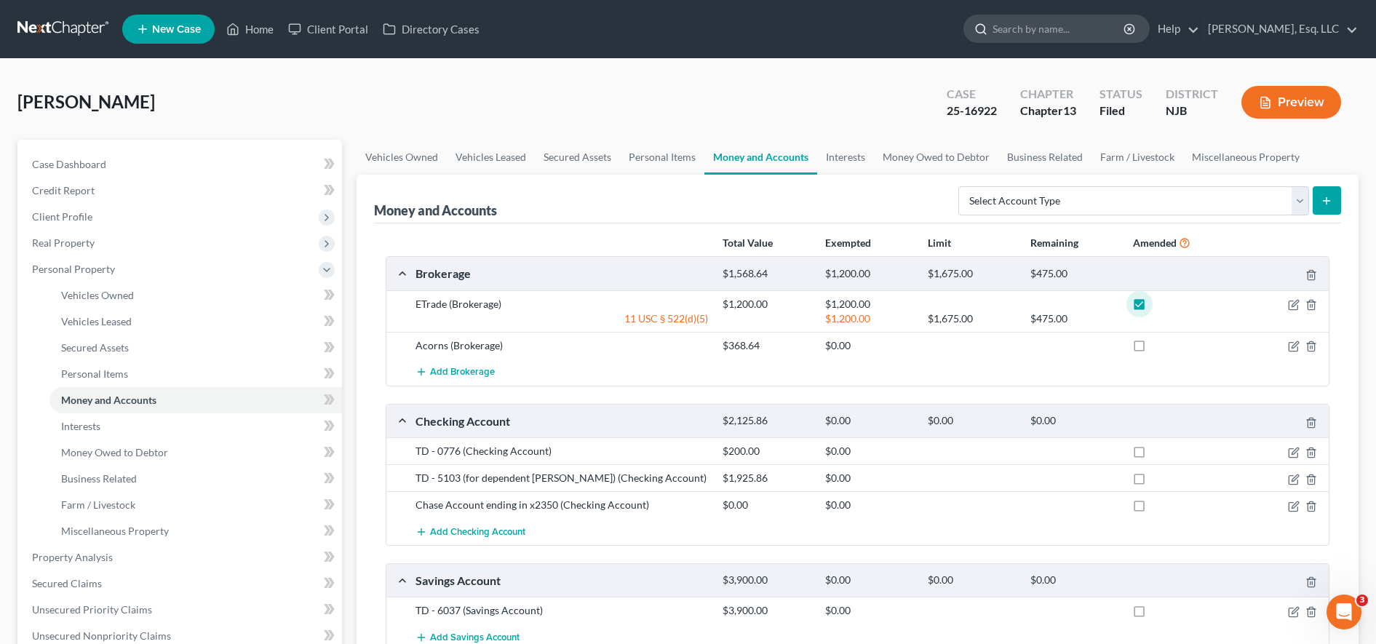
click at [1047, 29] on input "search" at bounding box center [1058, 28] width 133 height 27
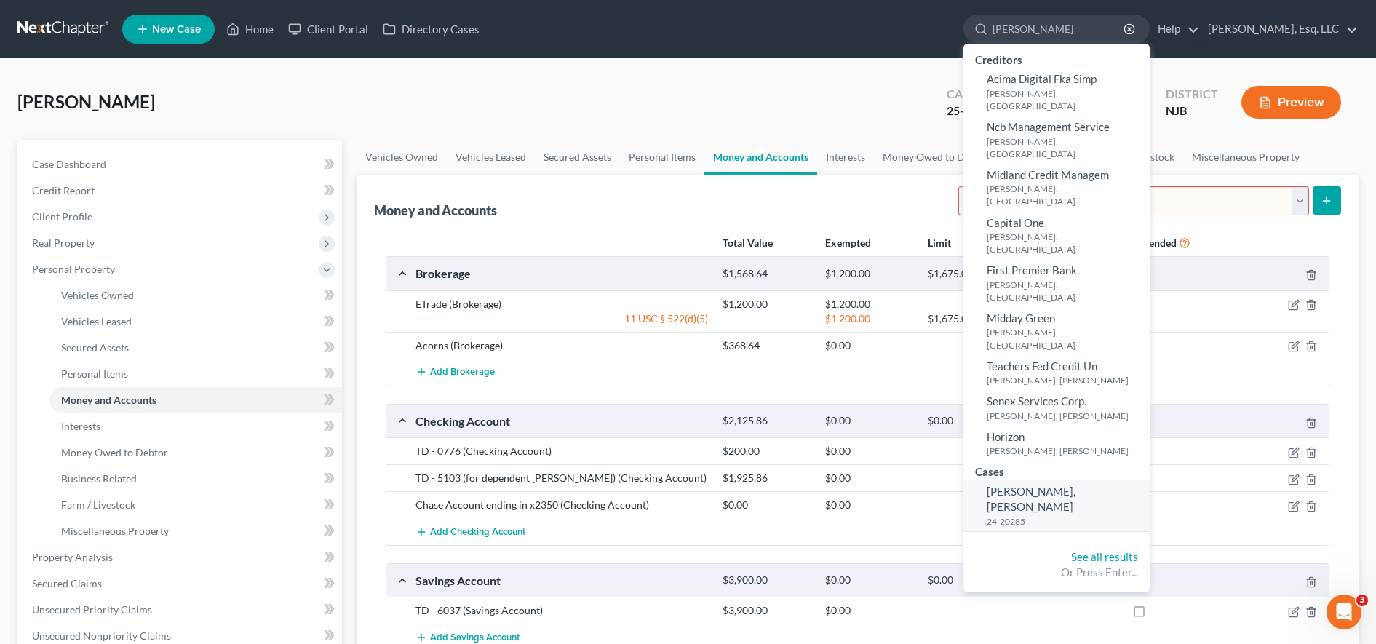
type input "[PERSON_NAME]"
click at [1016, 484] on span "[PERSON_NAME], [PERSON_NAME]" at bounding box center [1030, 498] width 89 height 28
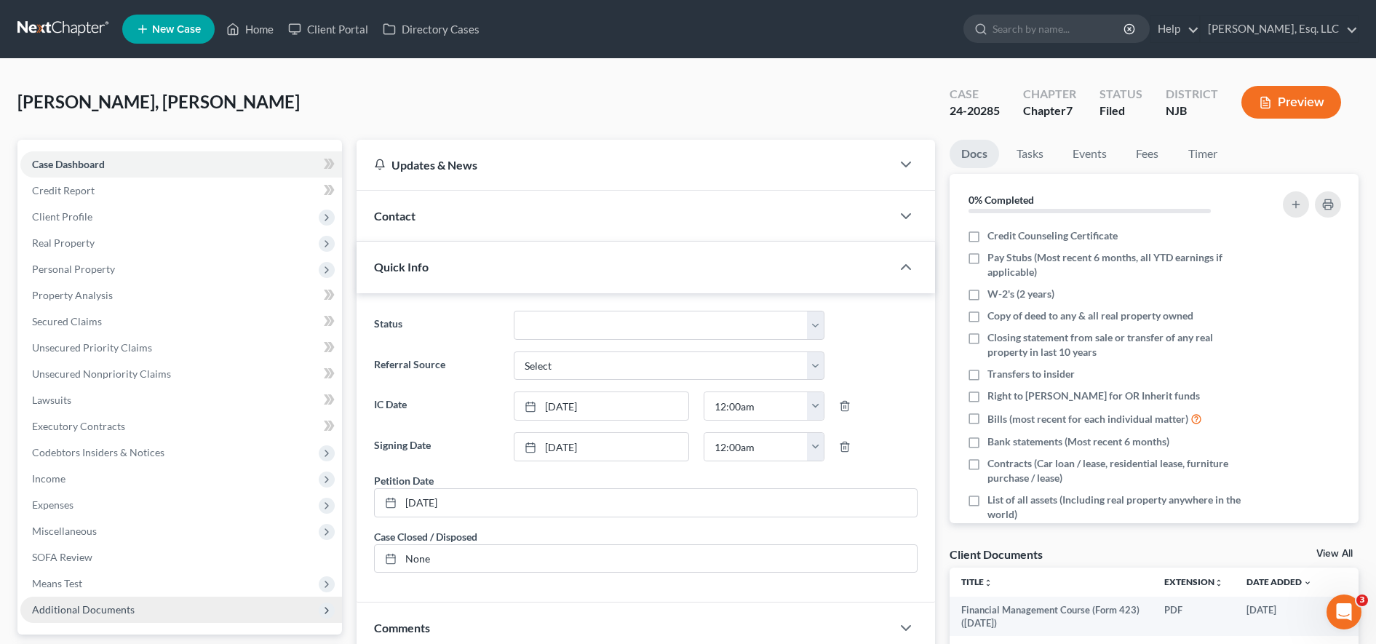
click at [116, 609] on span "Additional Documents" at bounding box center [83, 609] width 103 height 12
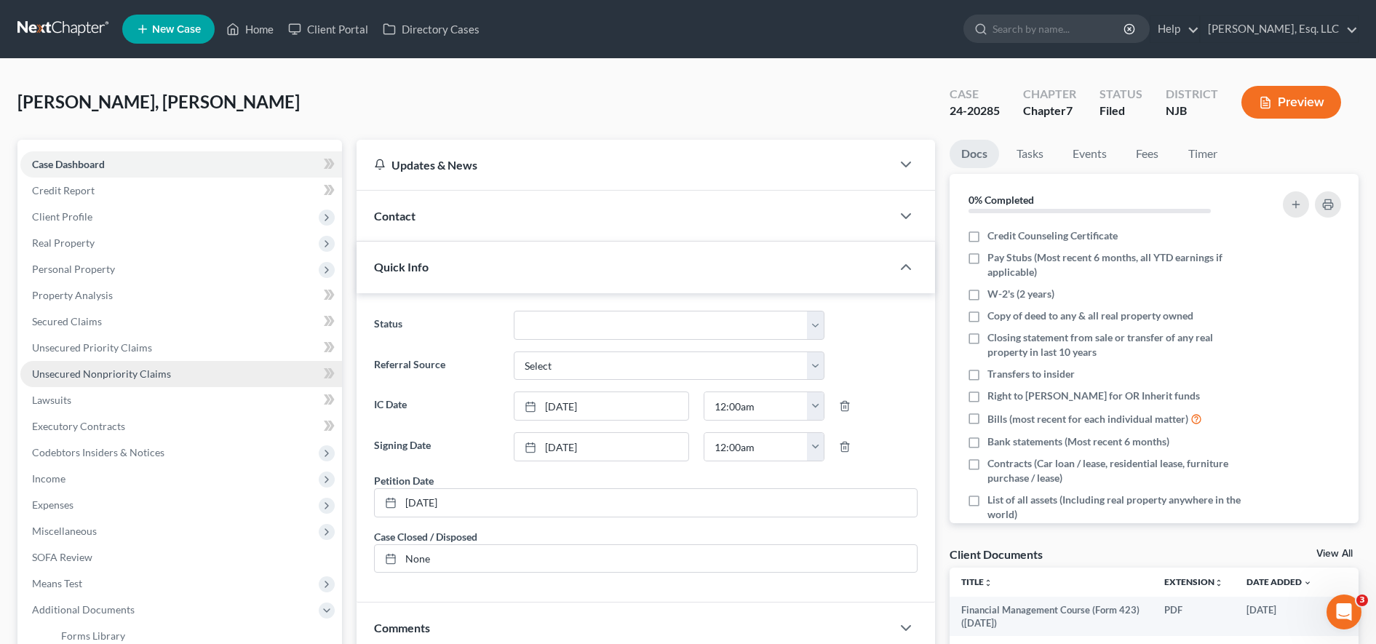
scroll to position [309, 0]
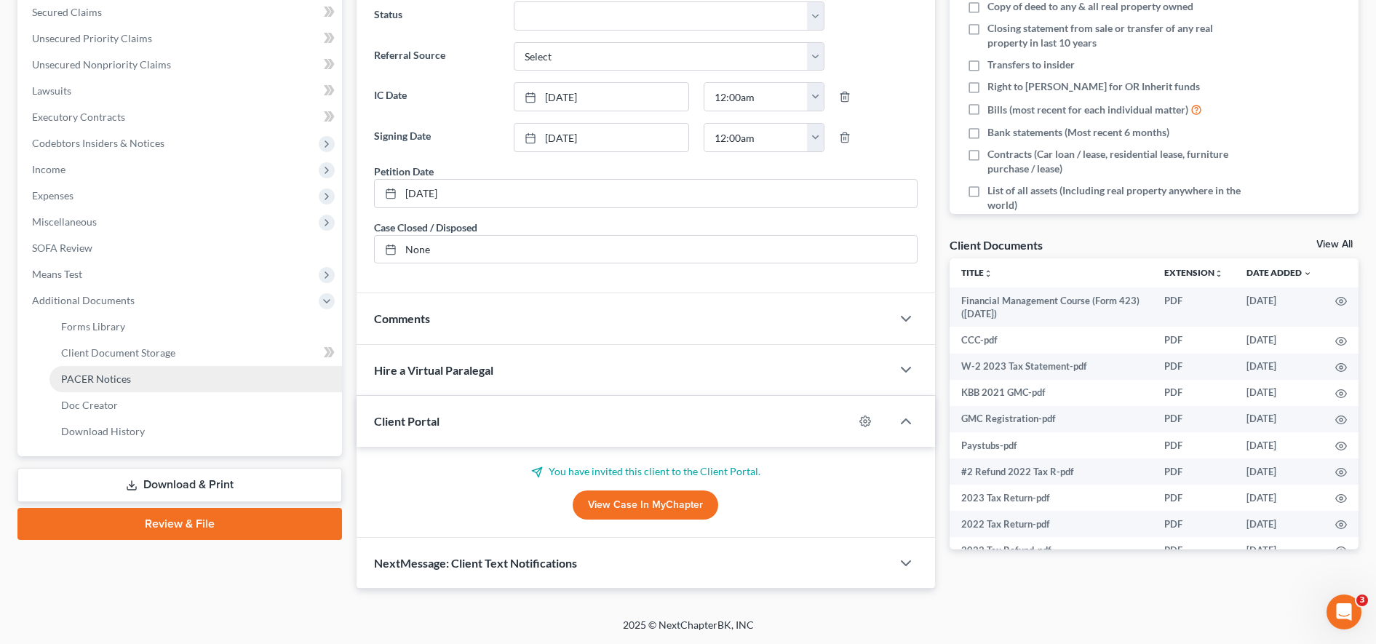
click at [146, 375] on link "PACER Notices" at bounding box center [195, 379] width 292 height 26
